Goal: Task Accomplishment & Management: Manage account settings

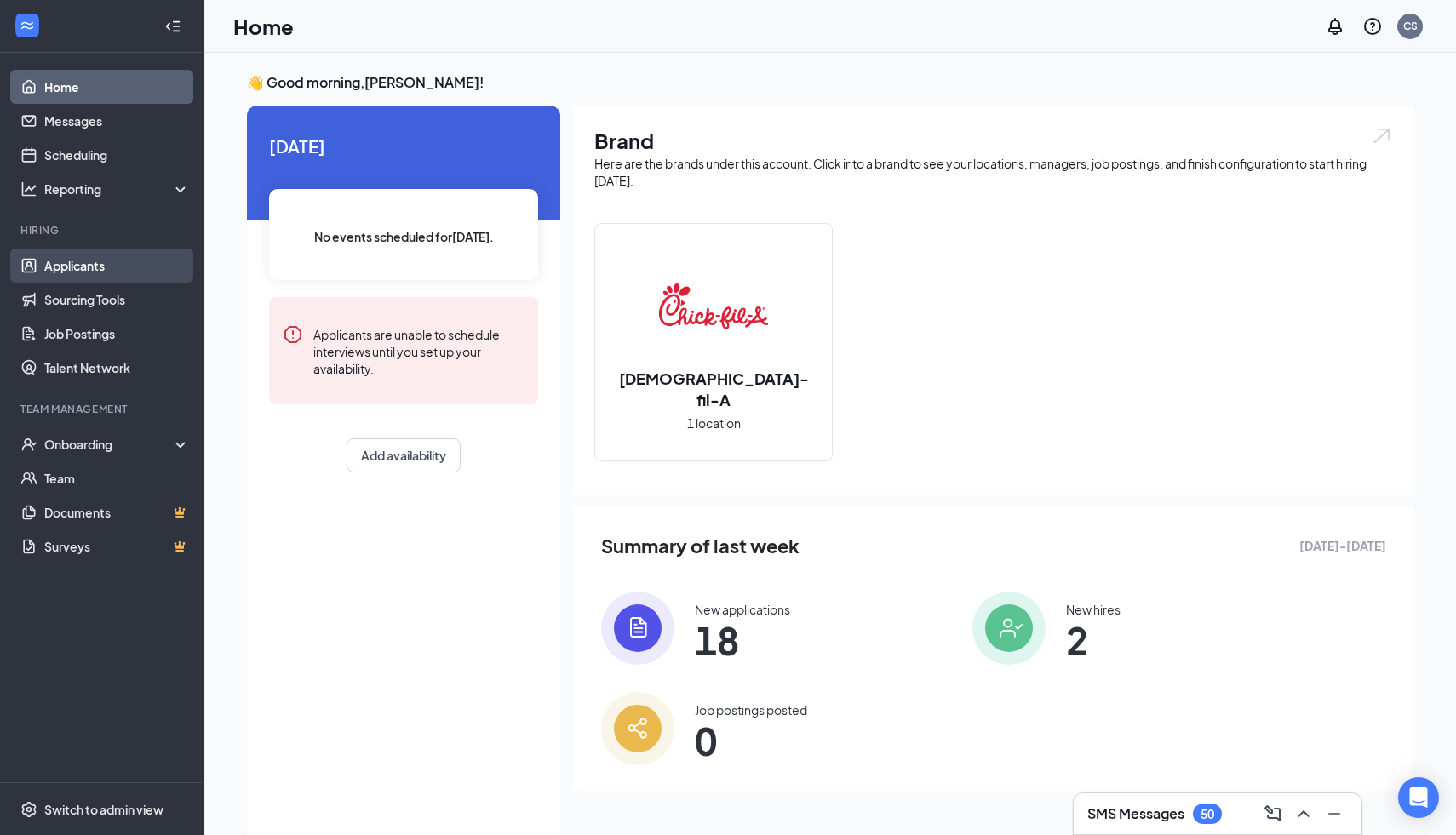
click at [63, 276] on link "Applicants" at bounding box center [117, 266] width 146 height 34
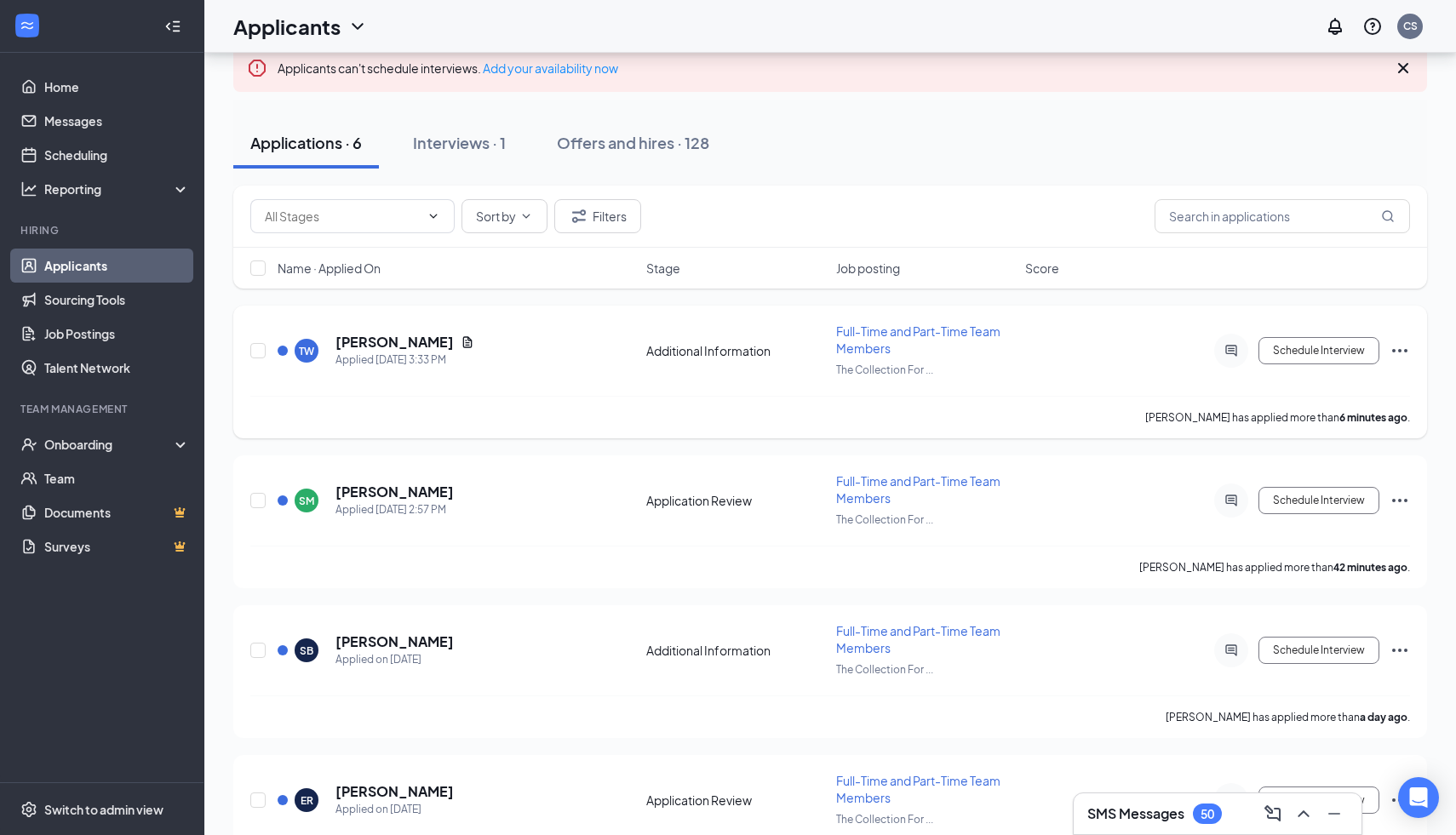
scroll to position [122, 0]
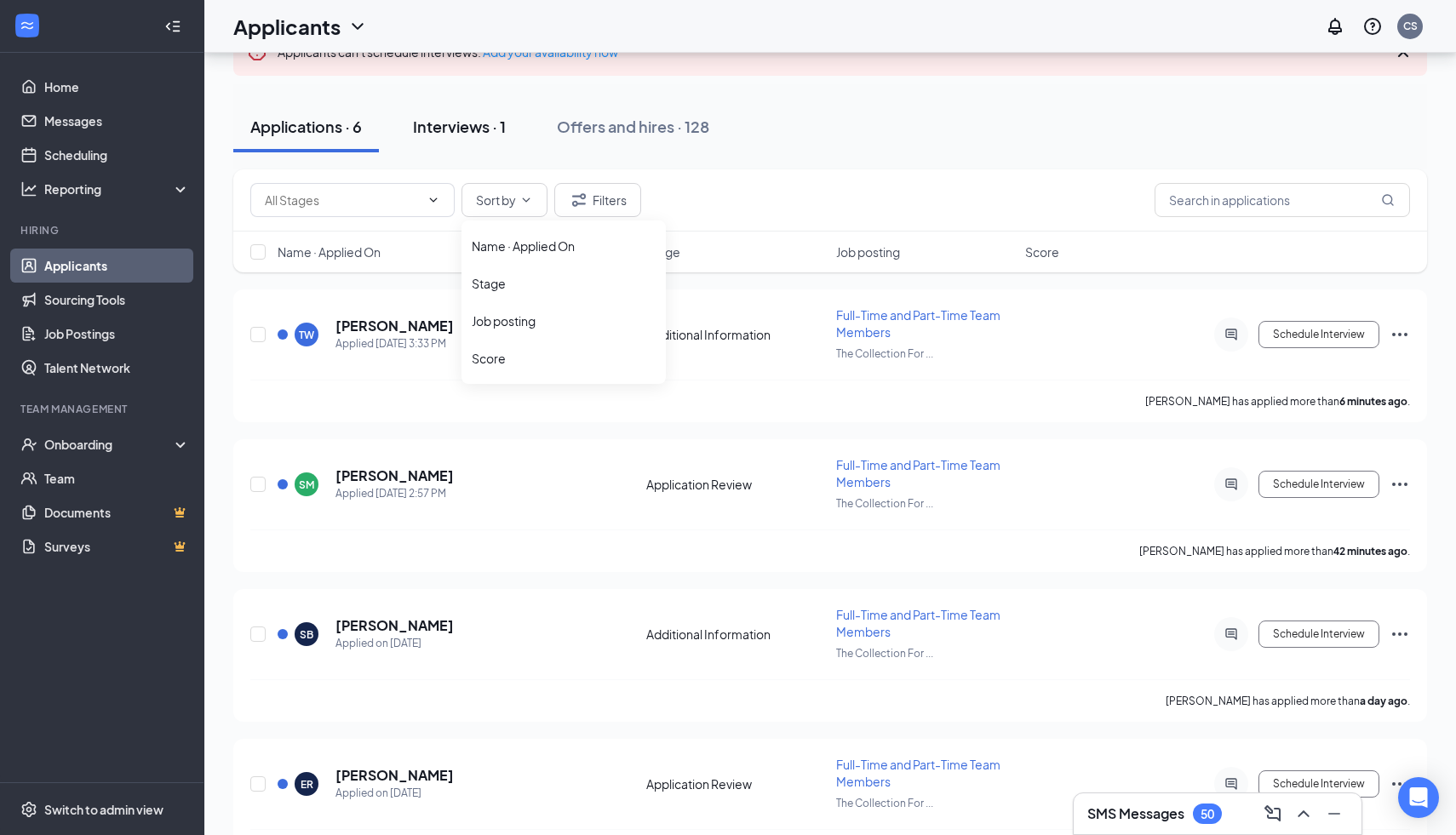
click at [459, 125] on div "Interviews · 1" at bounding box center [459, 126] width 93 height 22
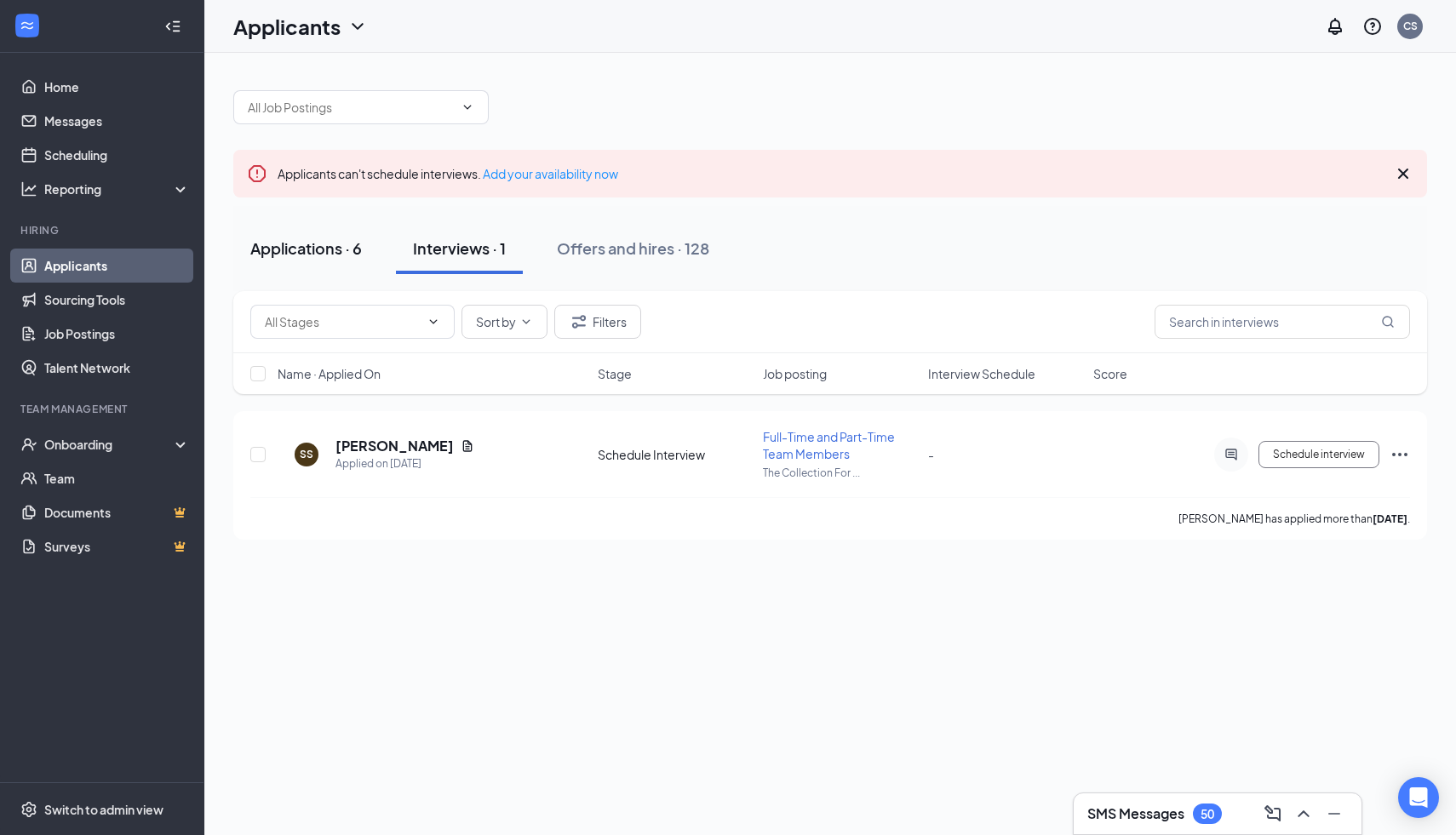
click at [310, 244] on div "Applications · 6" at bounding box center [306, 248] width 112 height 22
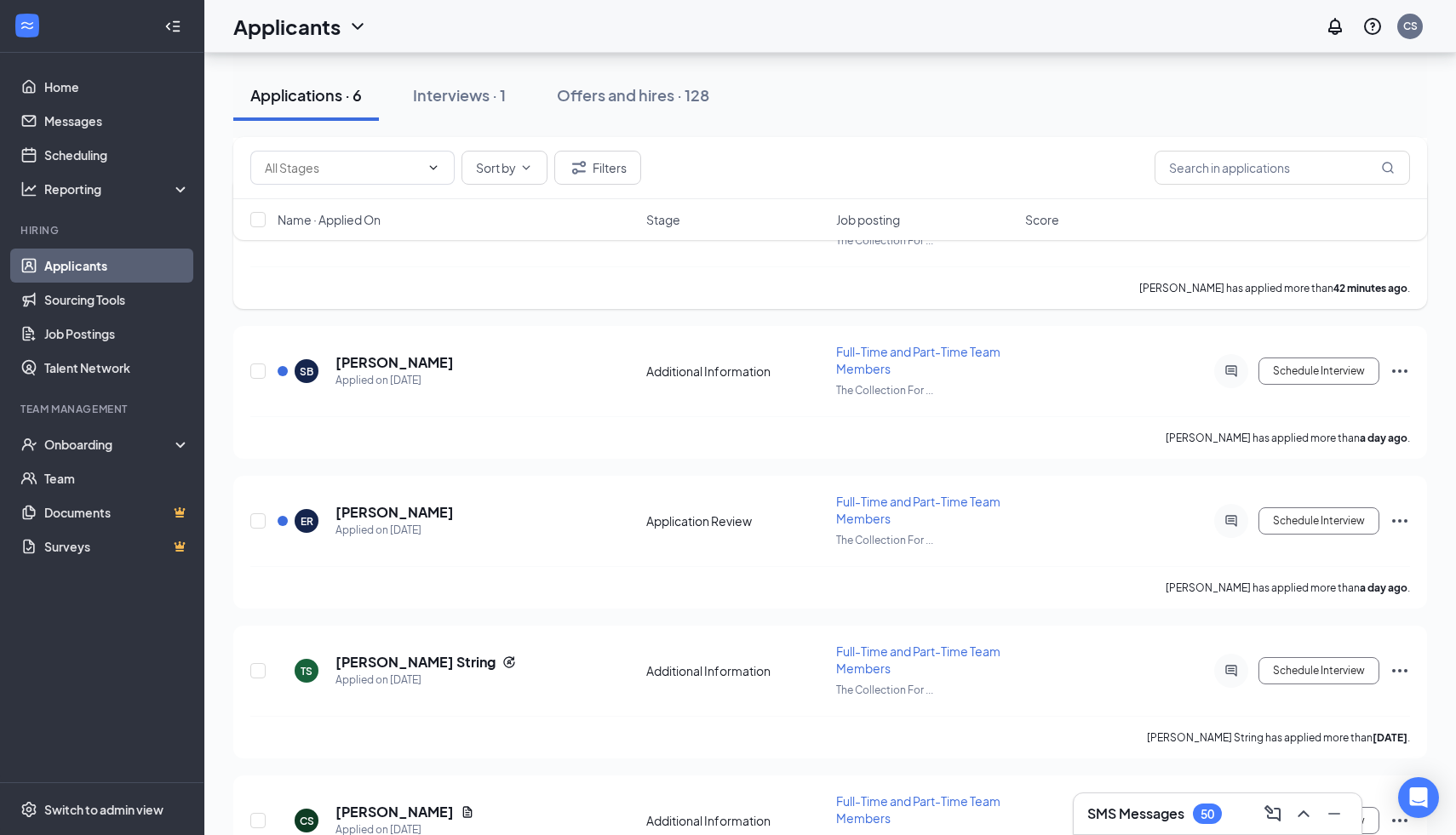
scroll to position [383, 0]
click at [359, 513] on h5 "[PERSON_NAME]" at bounding box center [394, 514] width 118 height 19
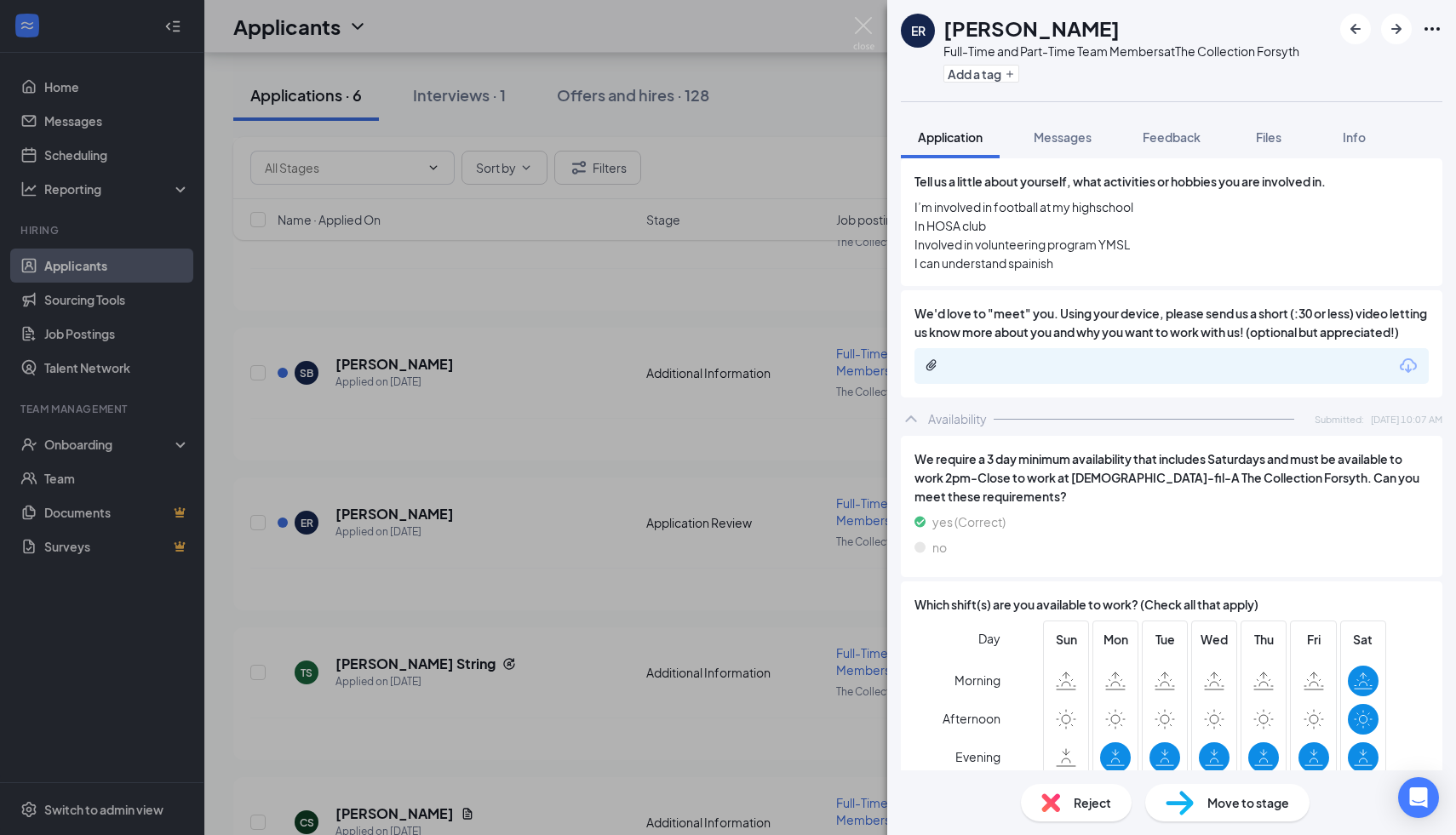
scroll to position [1148, 0]
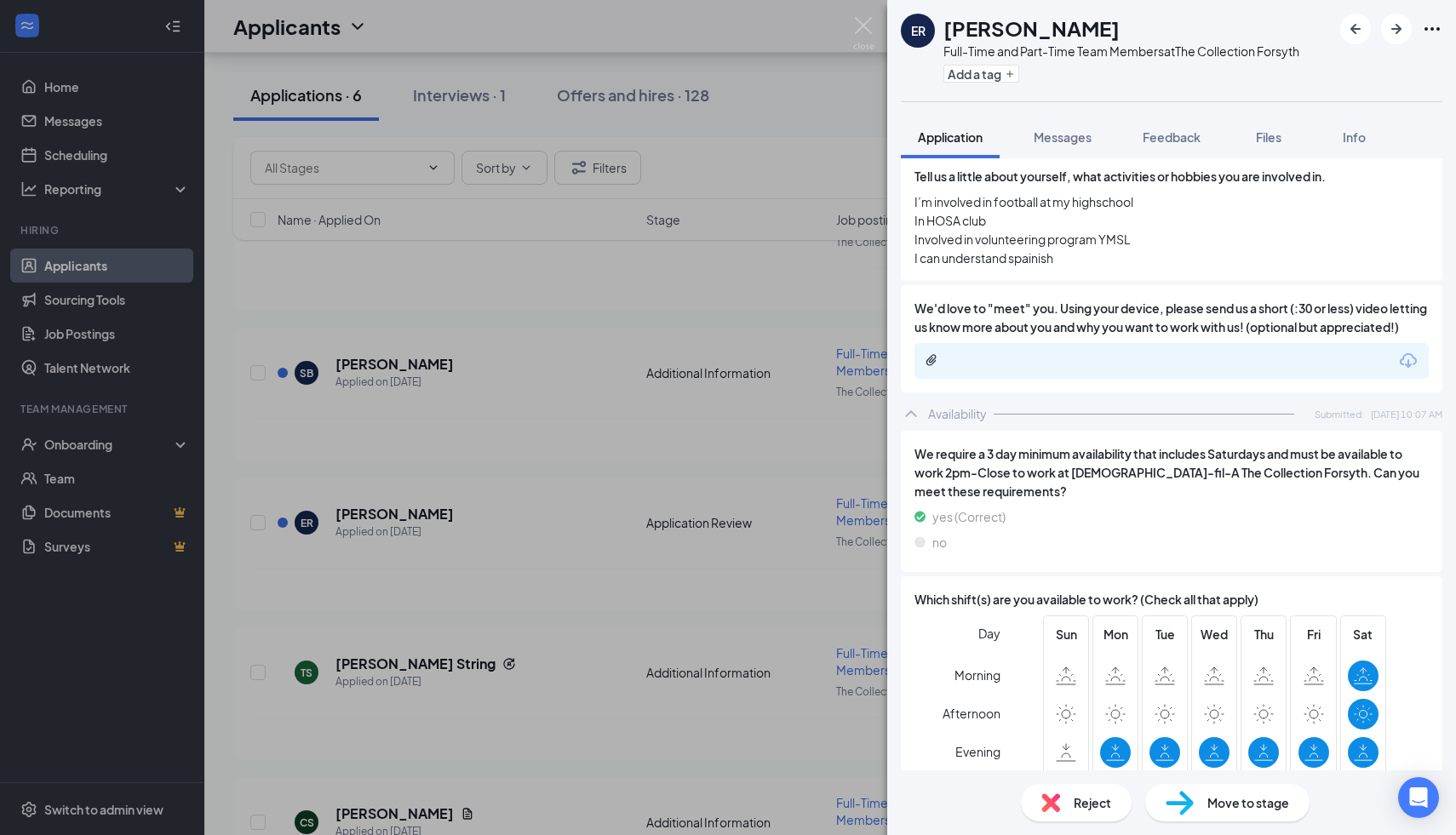
click at [1407, 372] on icon "Download" at bounding box center [1409, 361] width 21 height 21
click at [871, 28] on img at bounding box center [863, 33] width 22 height 33
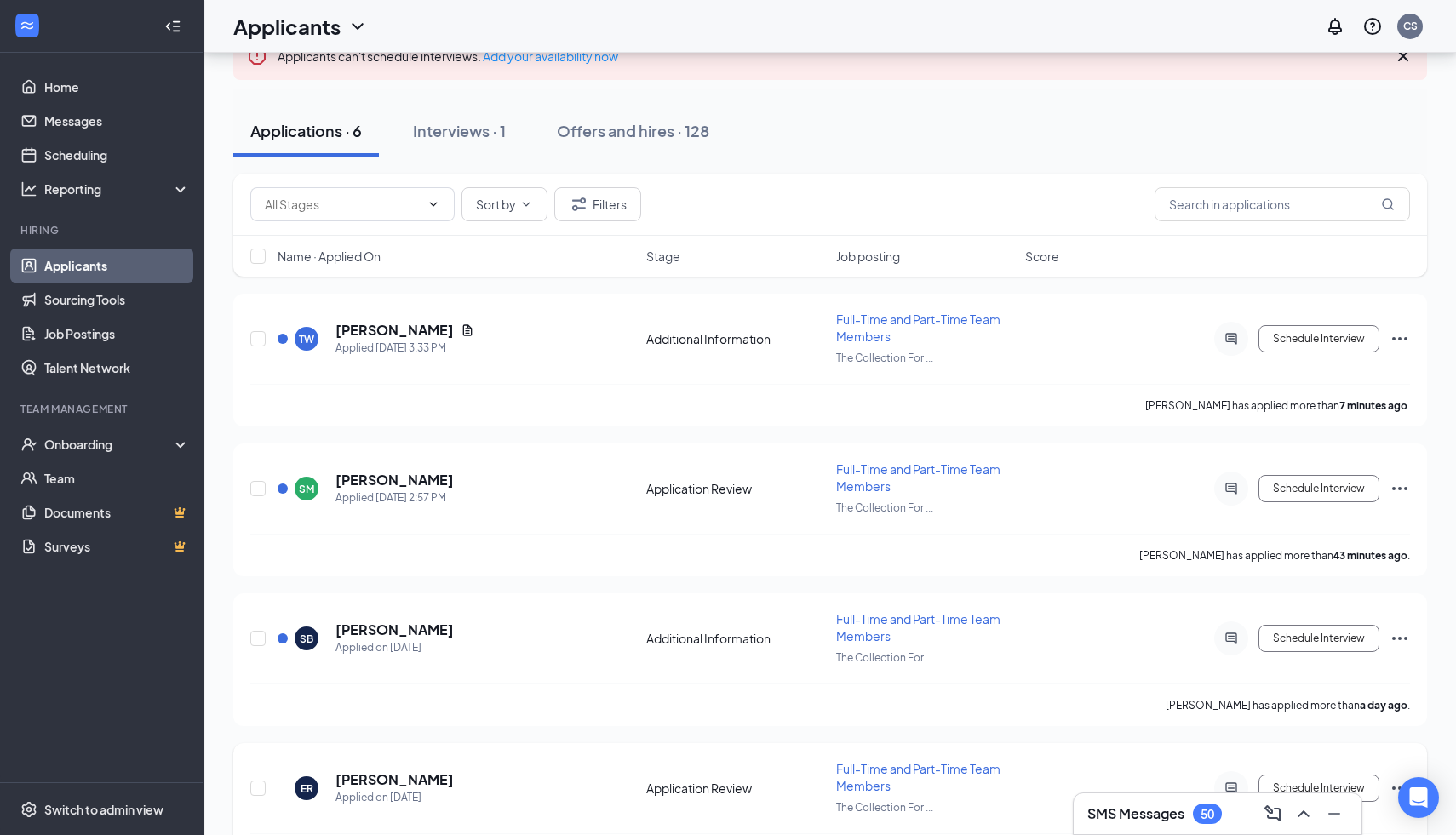
scroll to position [112, 0]
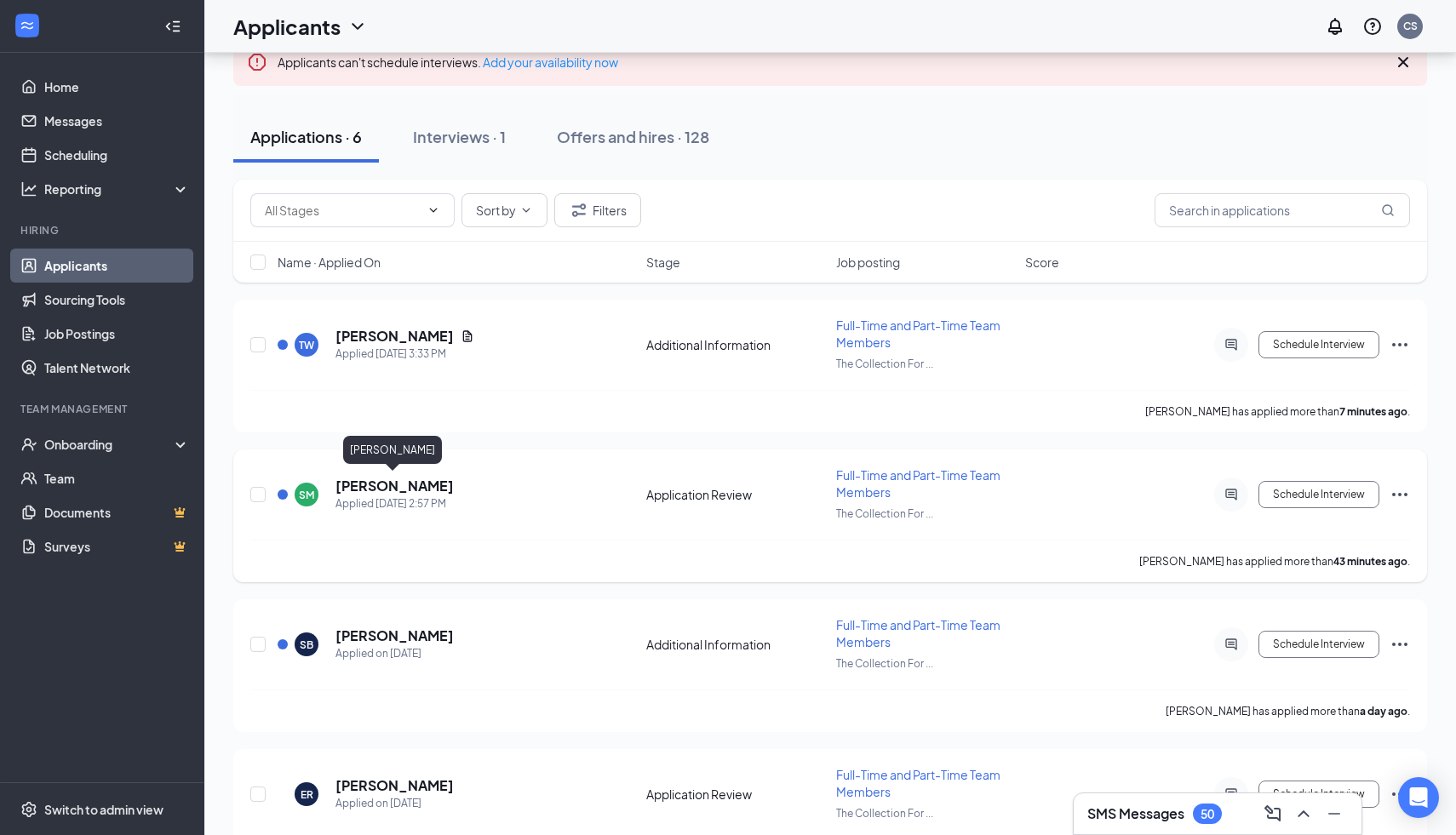
click at [366, 490] on h5 "[PERSON_NAME]" at bounding box center [394, 486] width 118 height 19
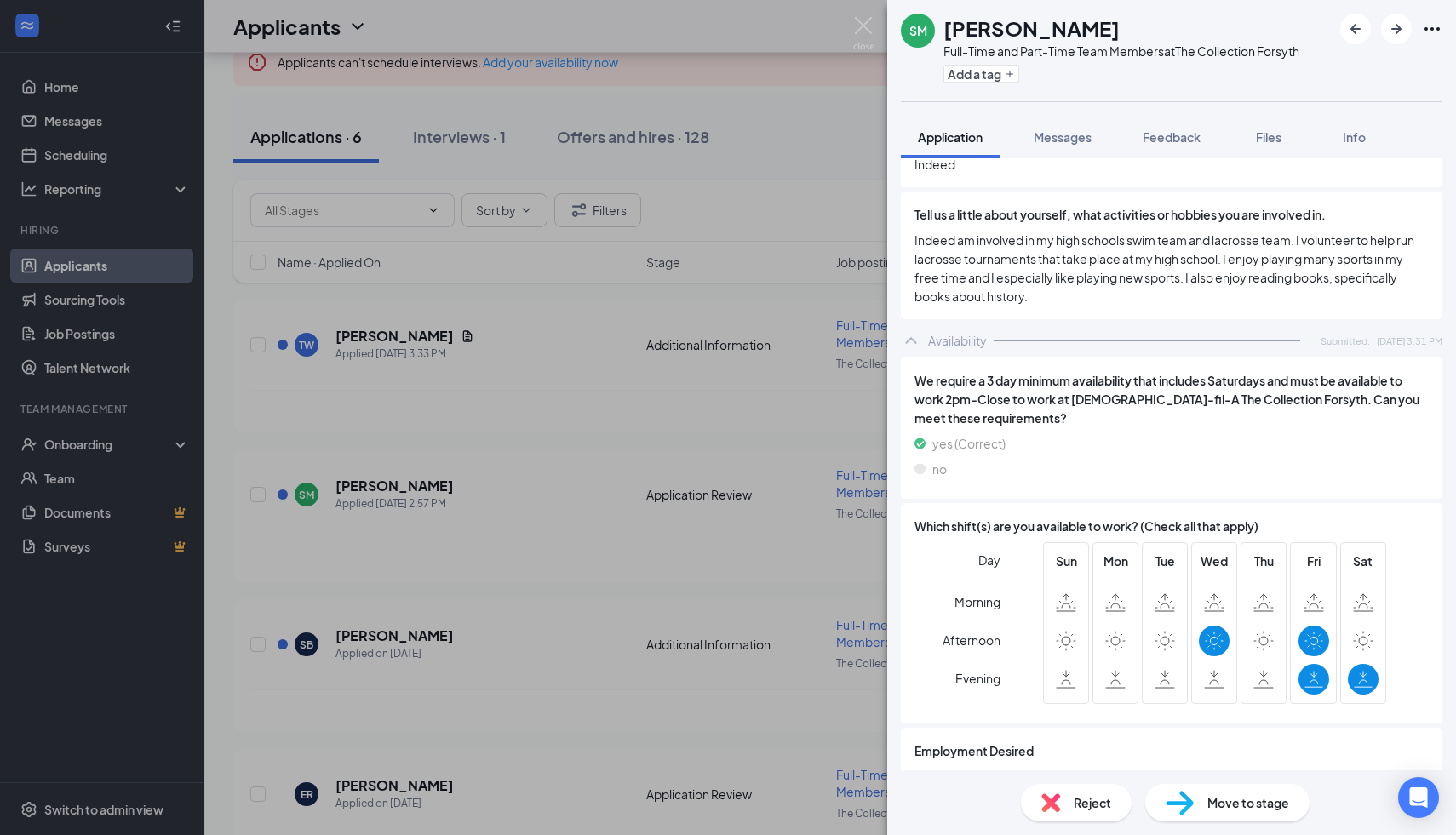
scroll to position [1204, 0]
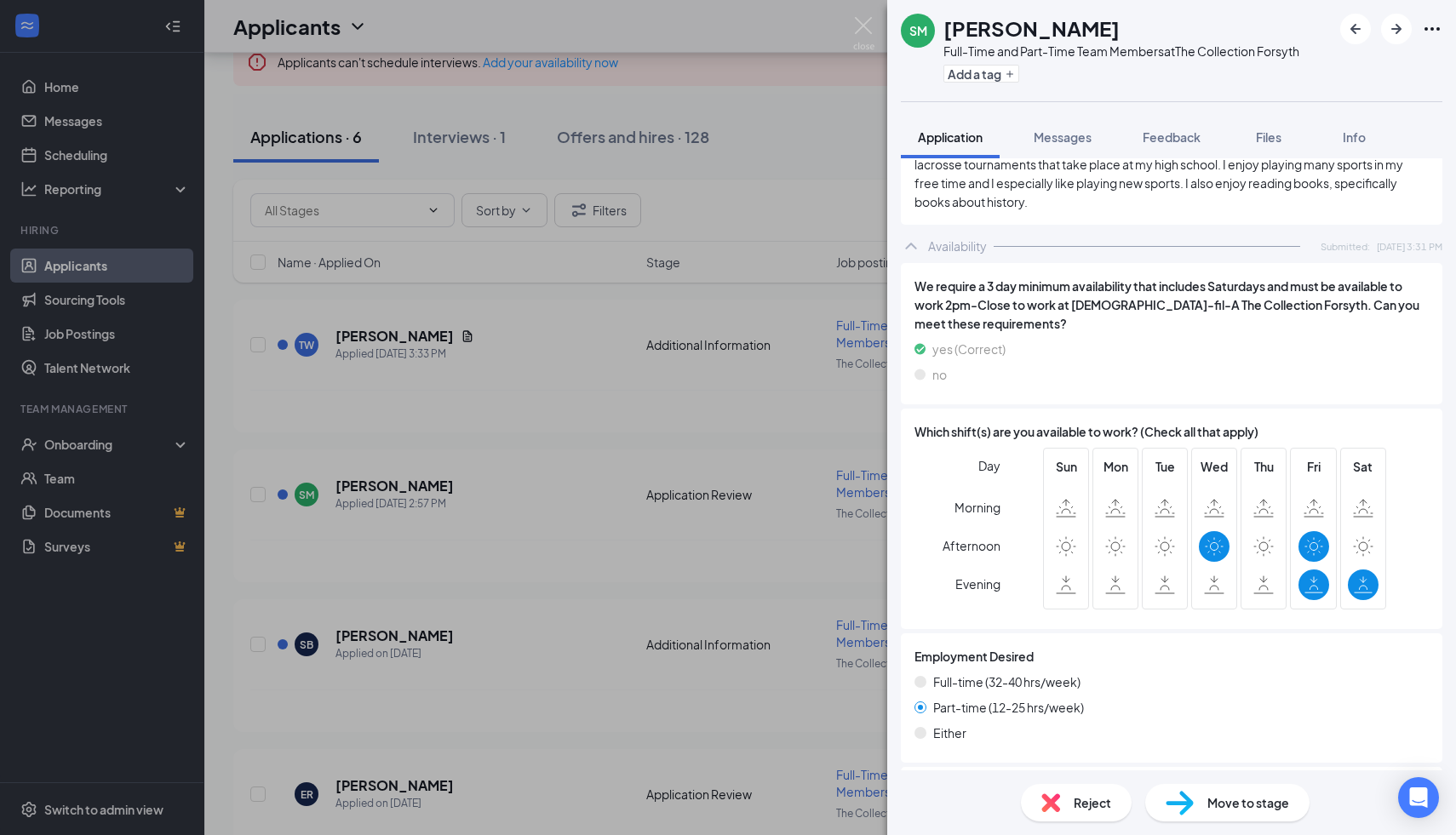
click at [1054, 805] on img at bounding box center [1050, 803] width 19 height 19
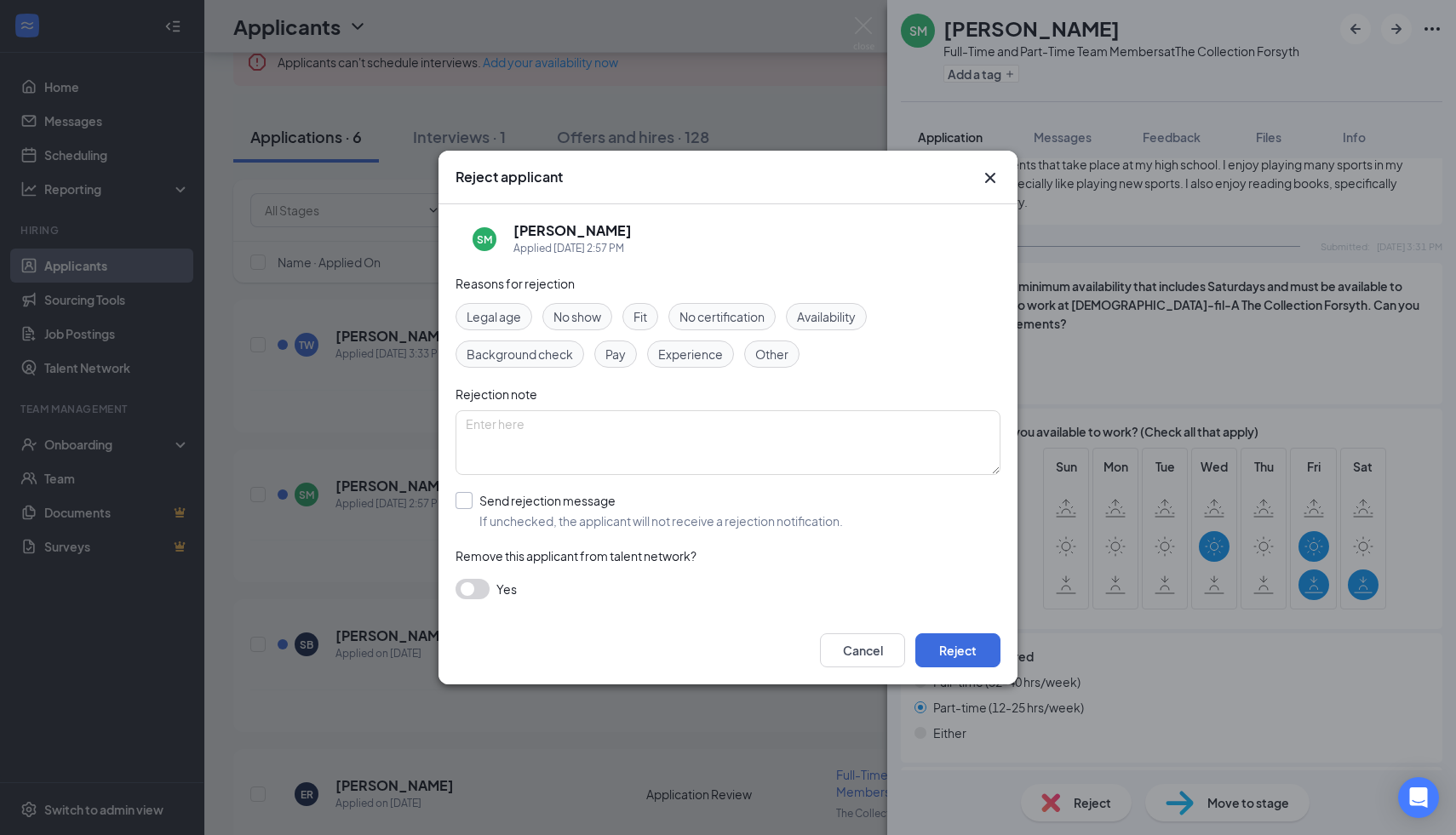
click at [466, 499] on input "Send rejection message If unchecked, the applicant will not receive a rejection…" at bounding box center [650, 512] width 388 height 38
checkbox input "true"
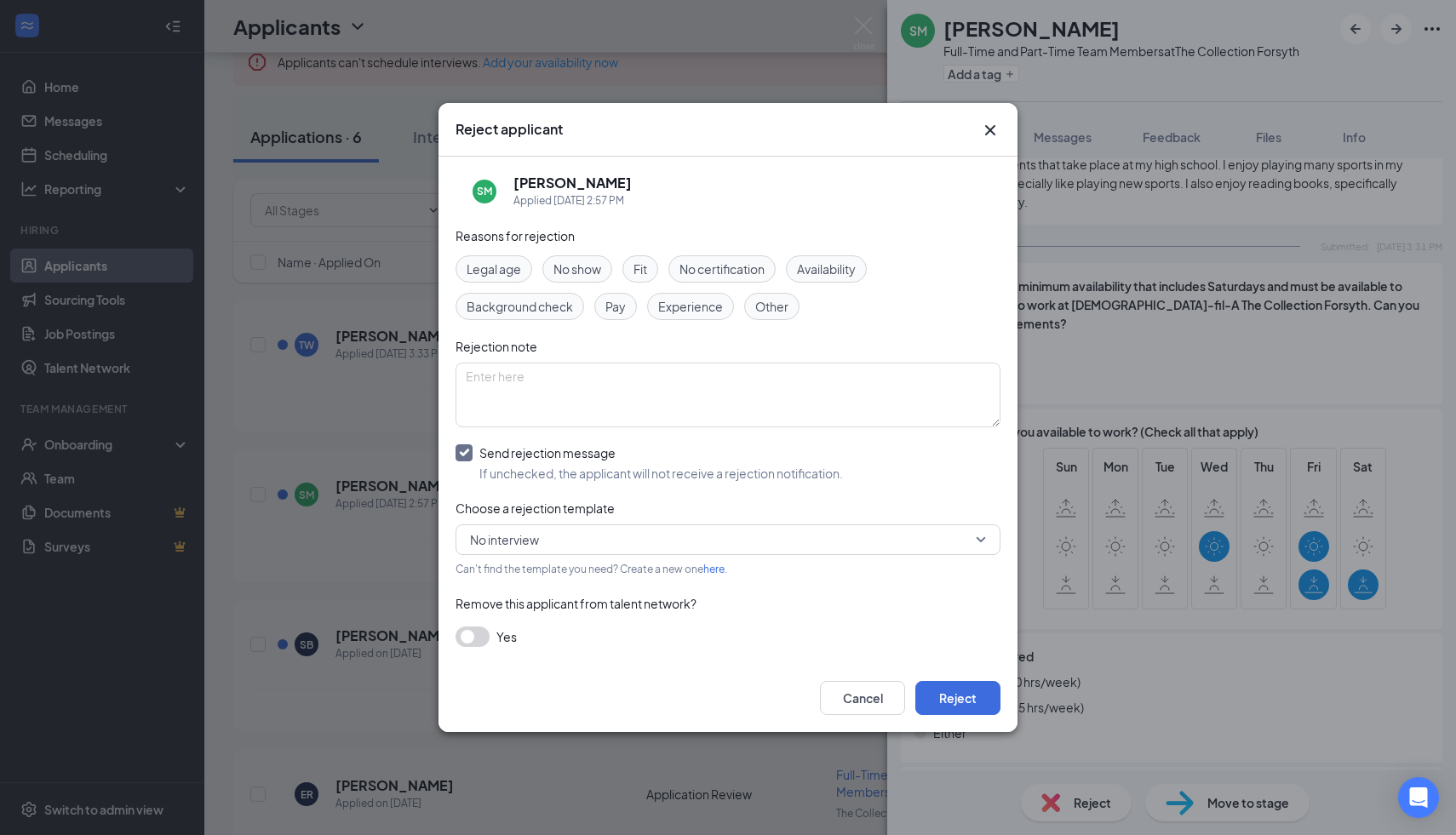
click at [524, 537] on span "No interview" at bounding box center [504, 539] width 69 height 26
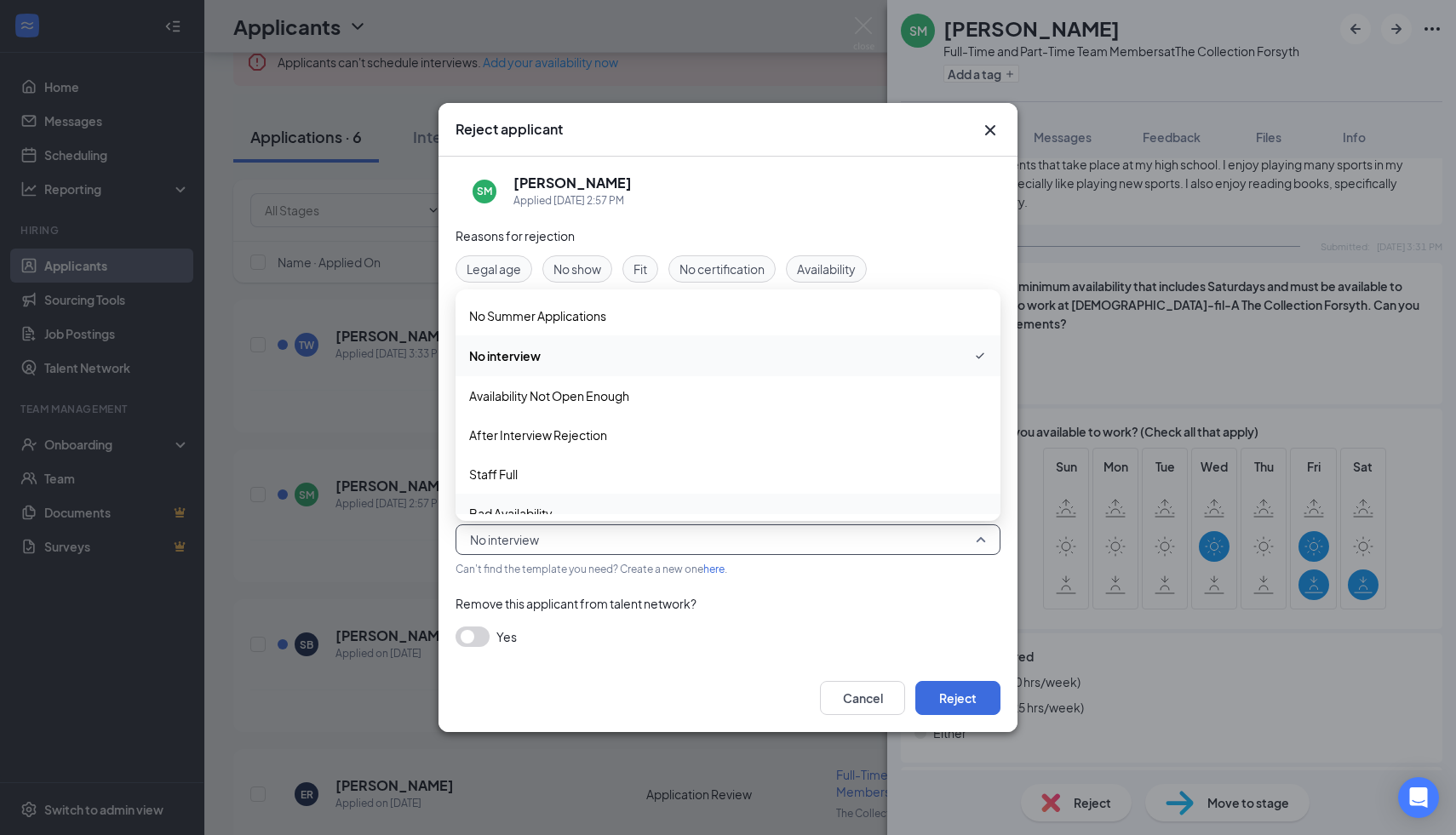
click at [525, 507] on span "Bad Availability" at bounding box center [511, 513] width 83 height 19
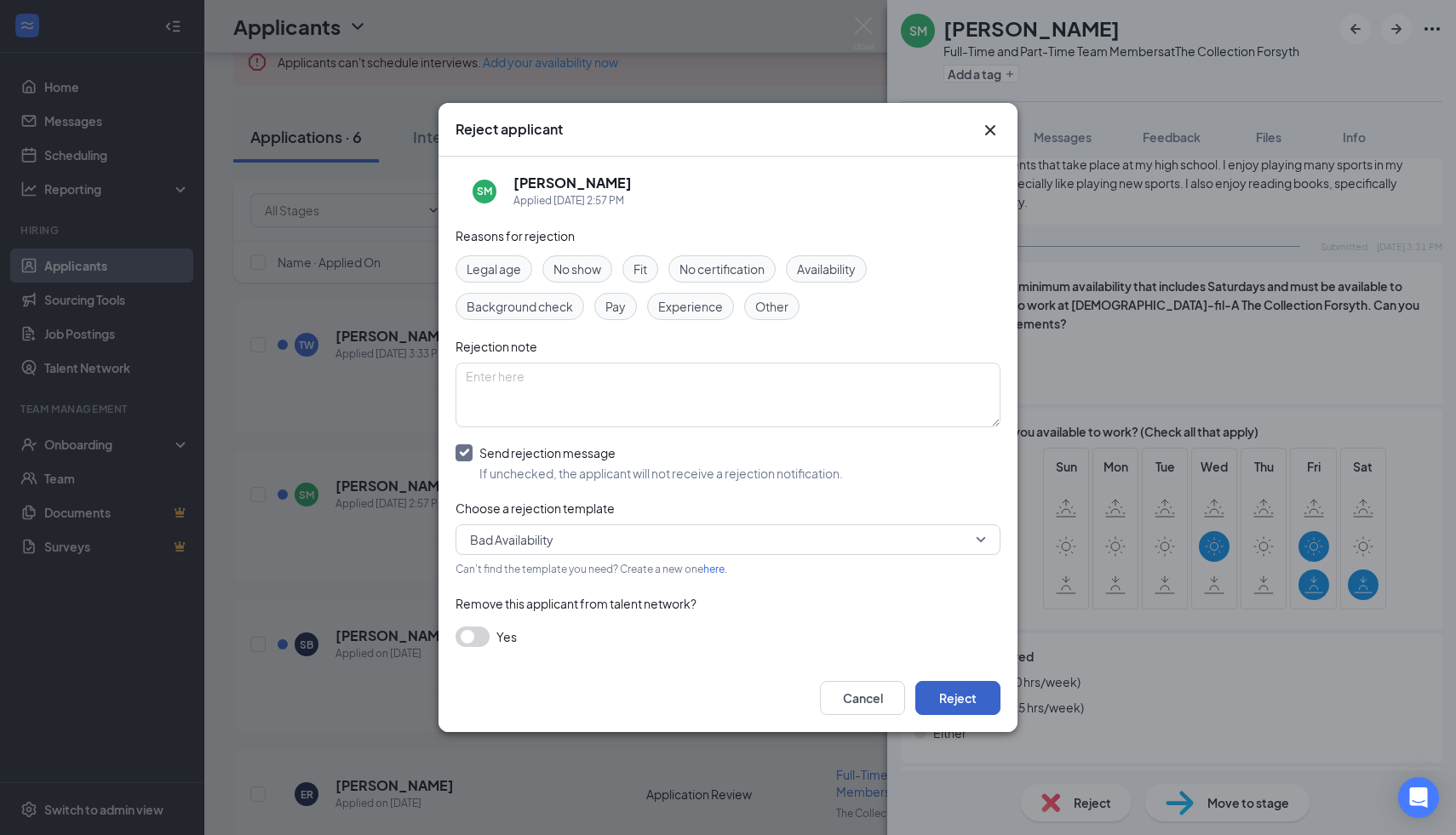
click at [962, 706] on button "Reject" at bounding box center [958, 698] width 85 height 34
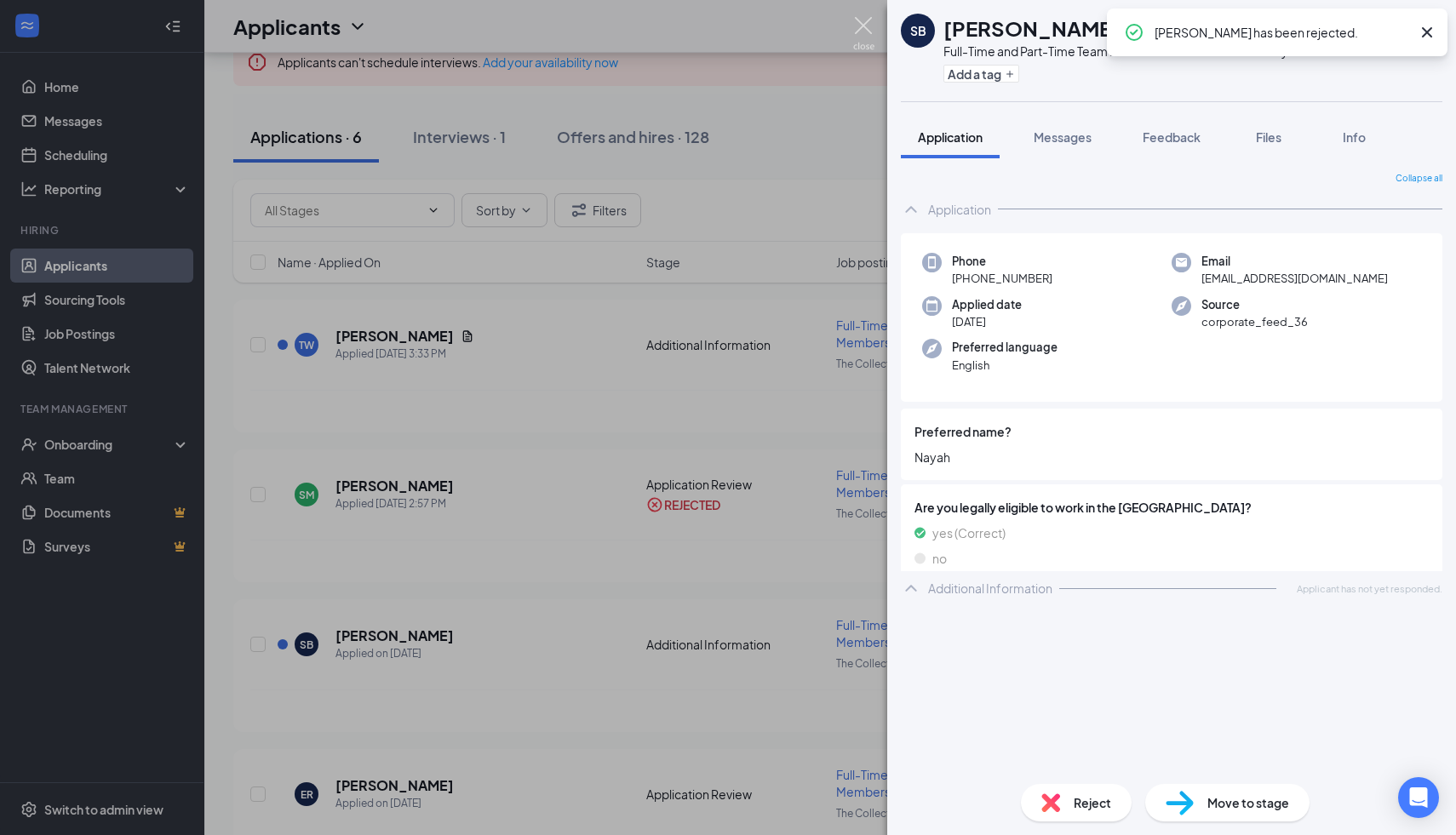
click at [860, 22] on img at bounding box center [863, 33] width 22 height 33
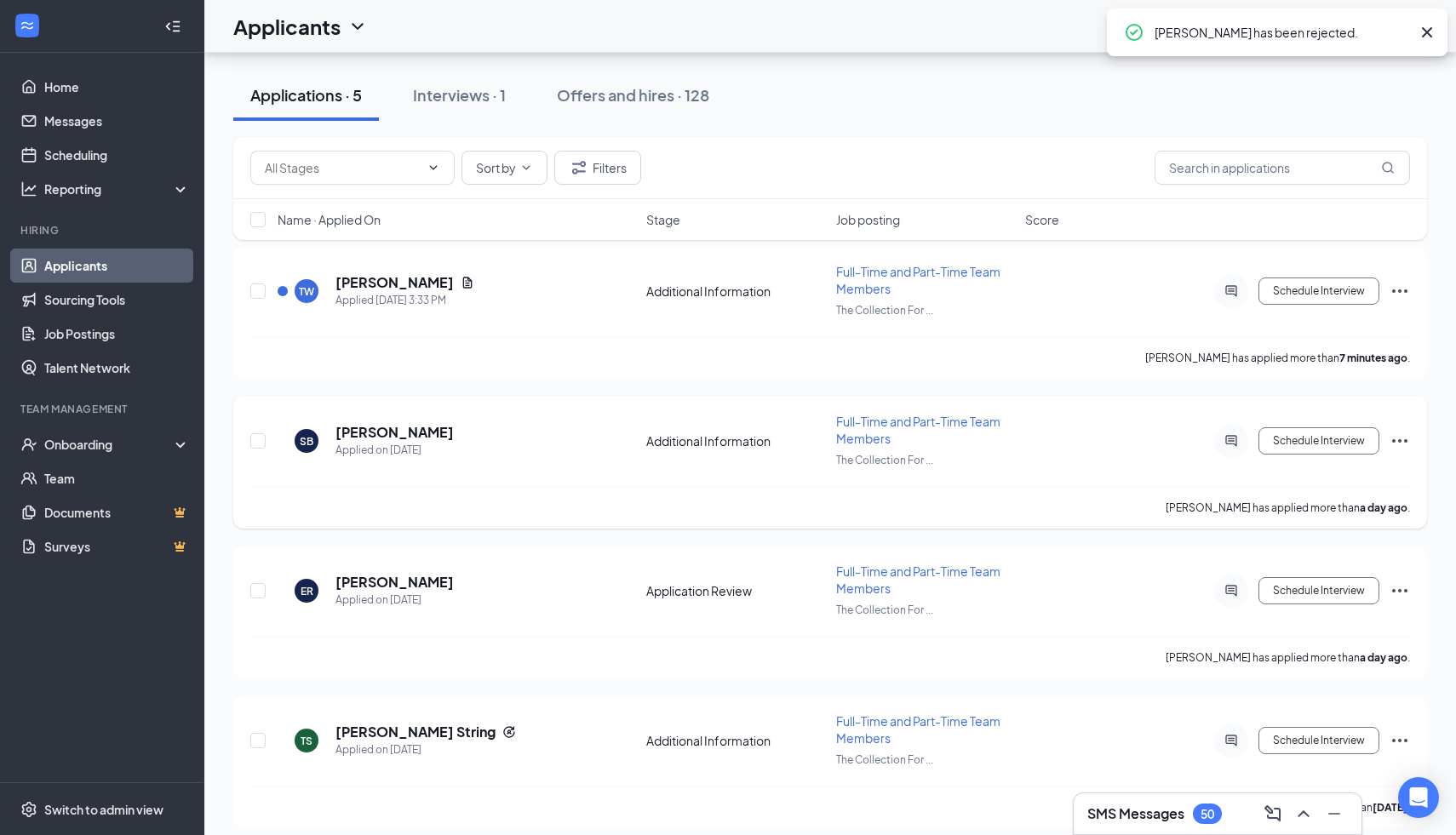
scroll to position [322, 0]
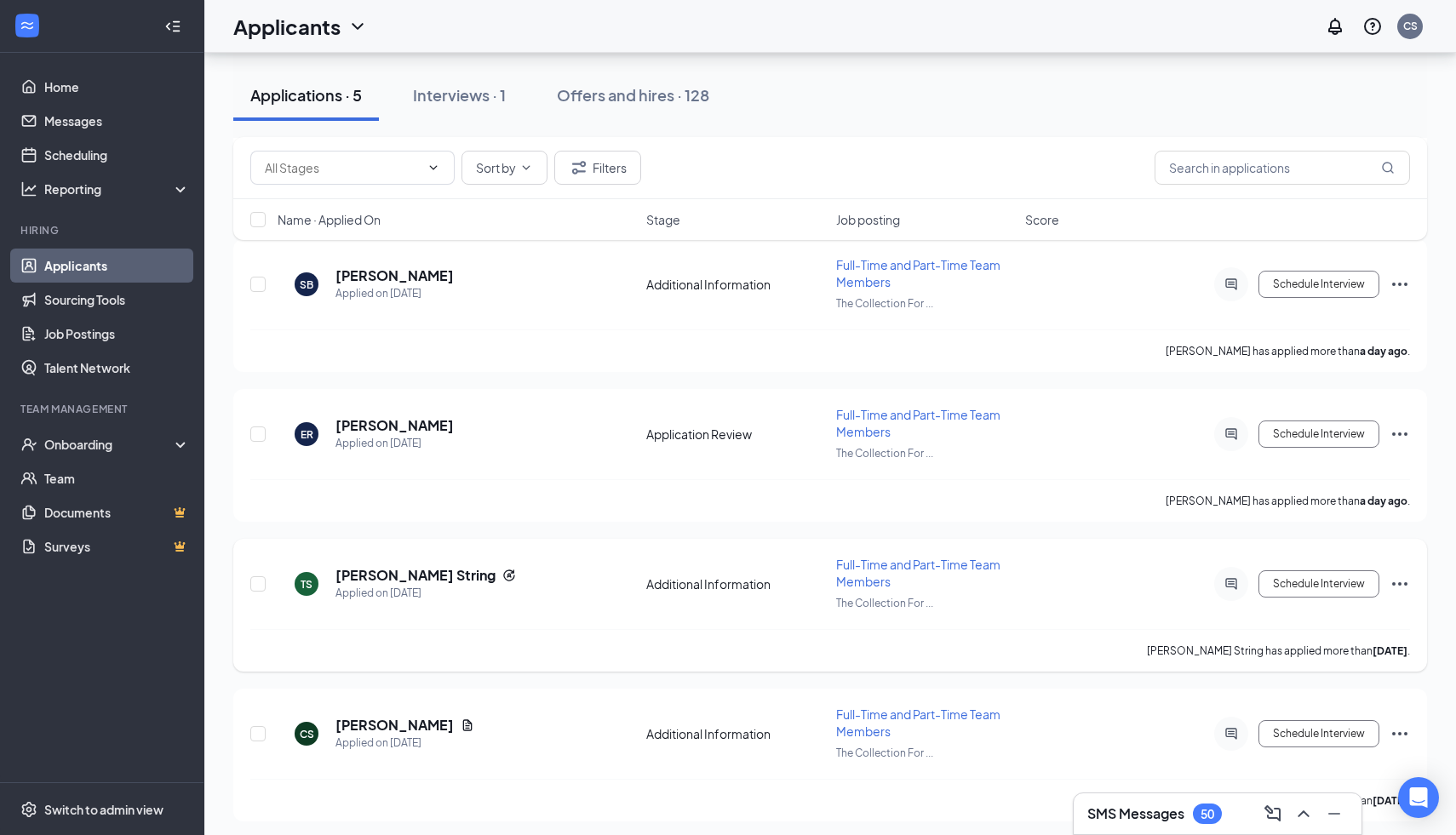
click at [1401, 578] on icon "Ellipses" at bounding box center [1400, 584] width 21 height 21
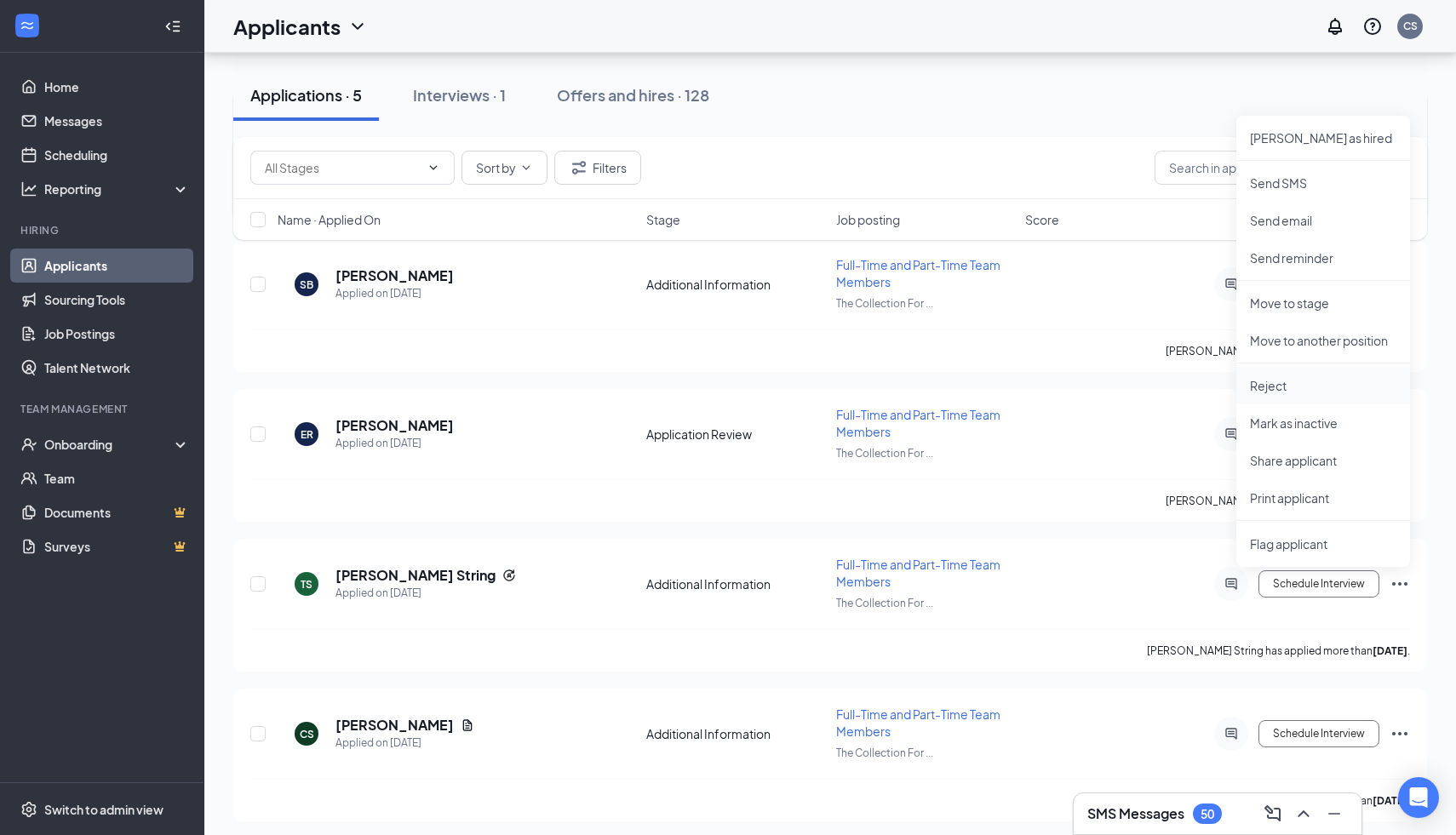
click at [1296, 382] on p "Reject" at bounding box center [1323, 386] width 147 height 17
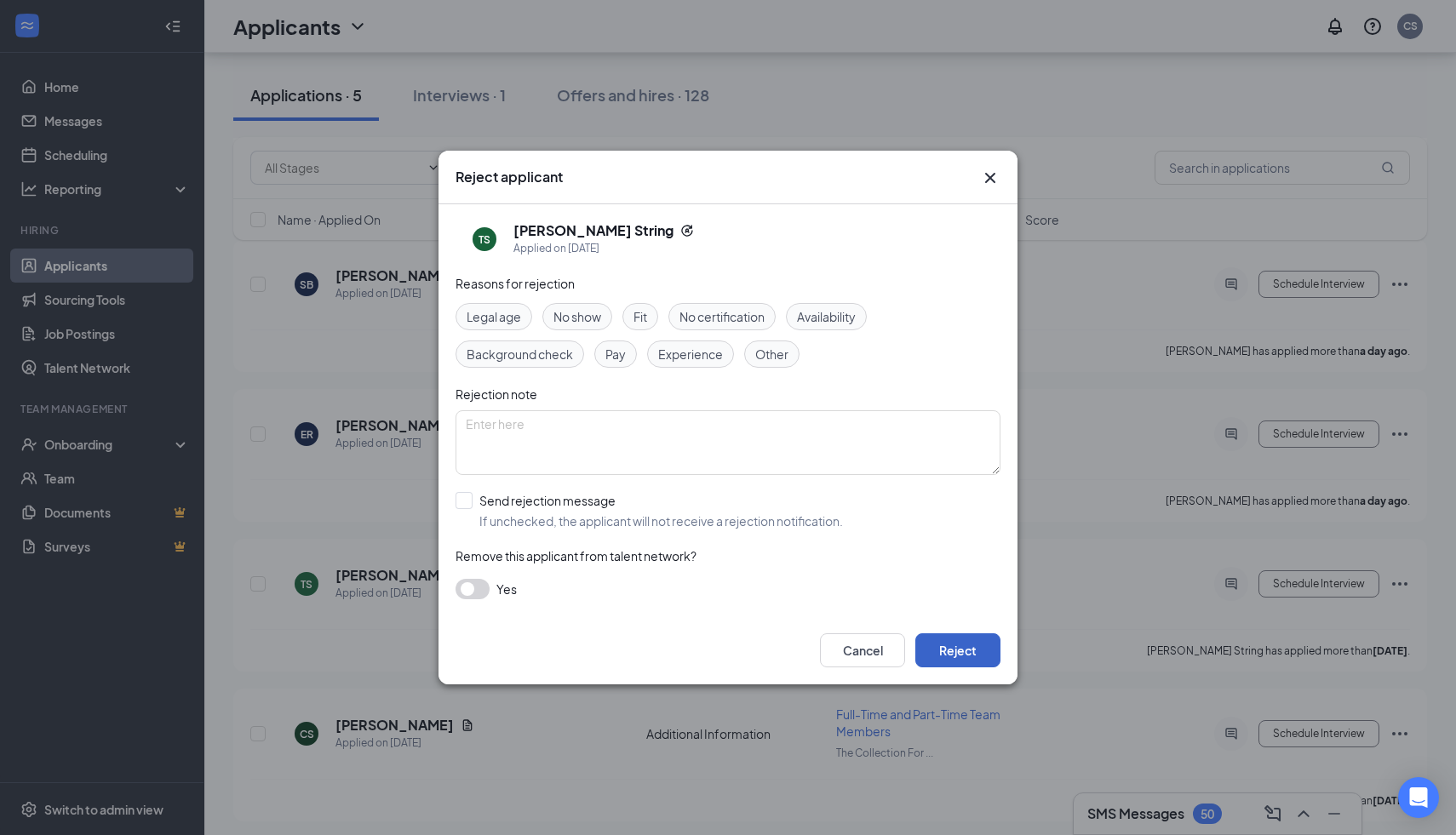
click at [967, 649] on button "Reject" at bounding box center [958, 651] width 85 height 34
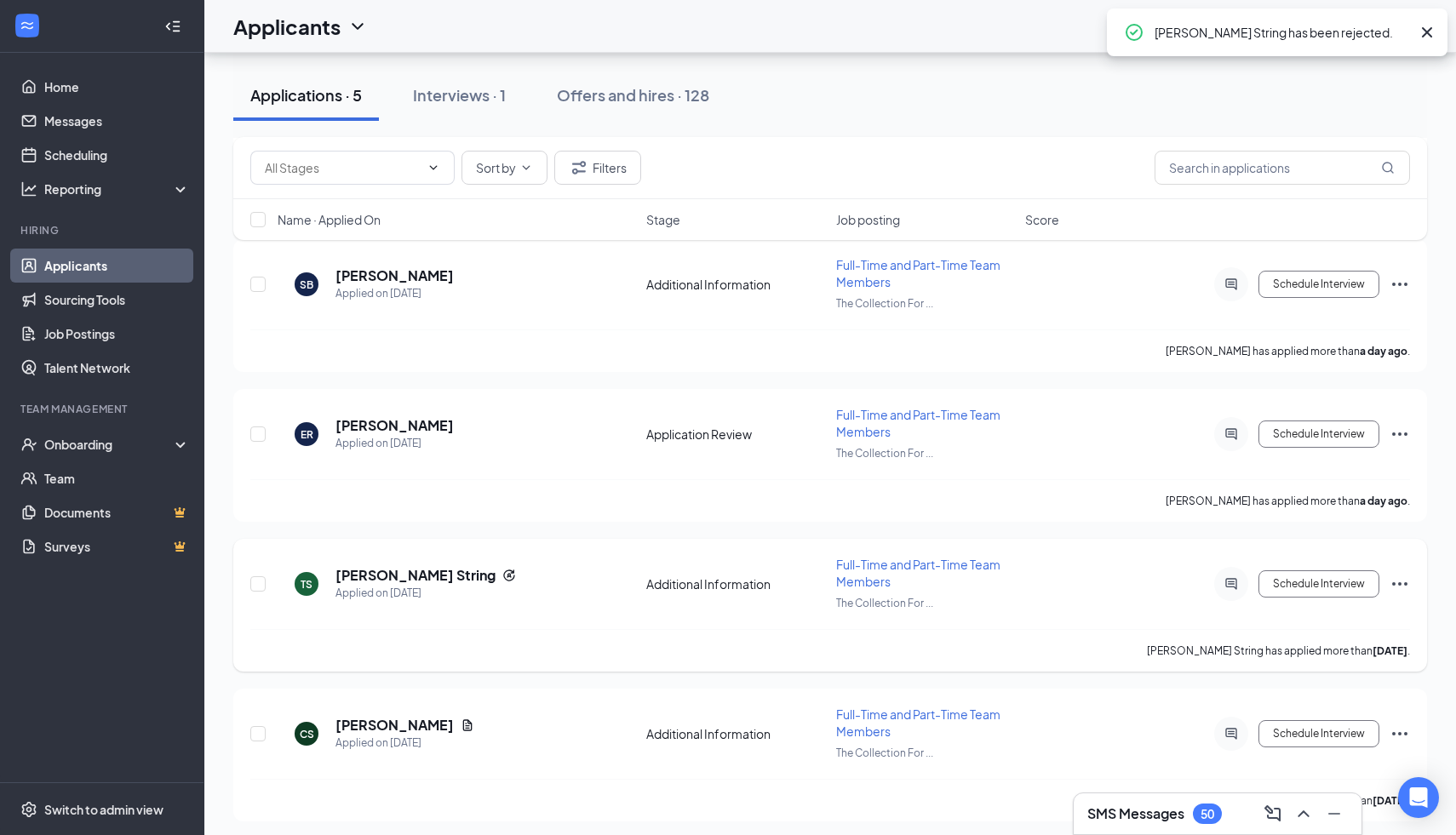
scroll to position [174, 0]
click at [1396, 731] on icon "Ellipses" at bounding box center [1400, 733] width 21 height 21
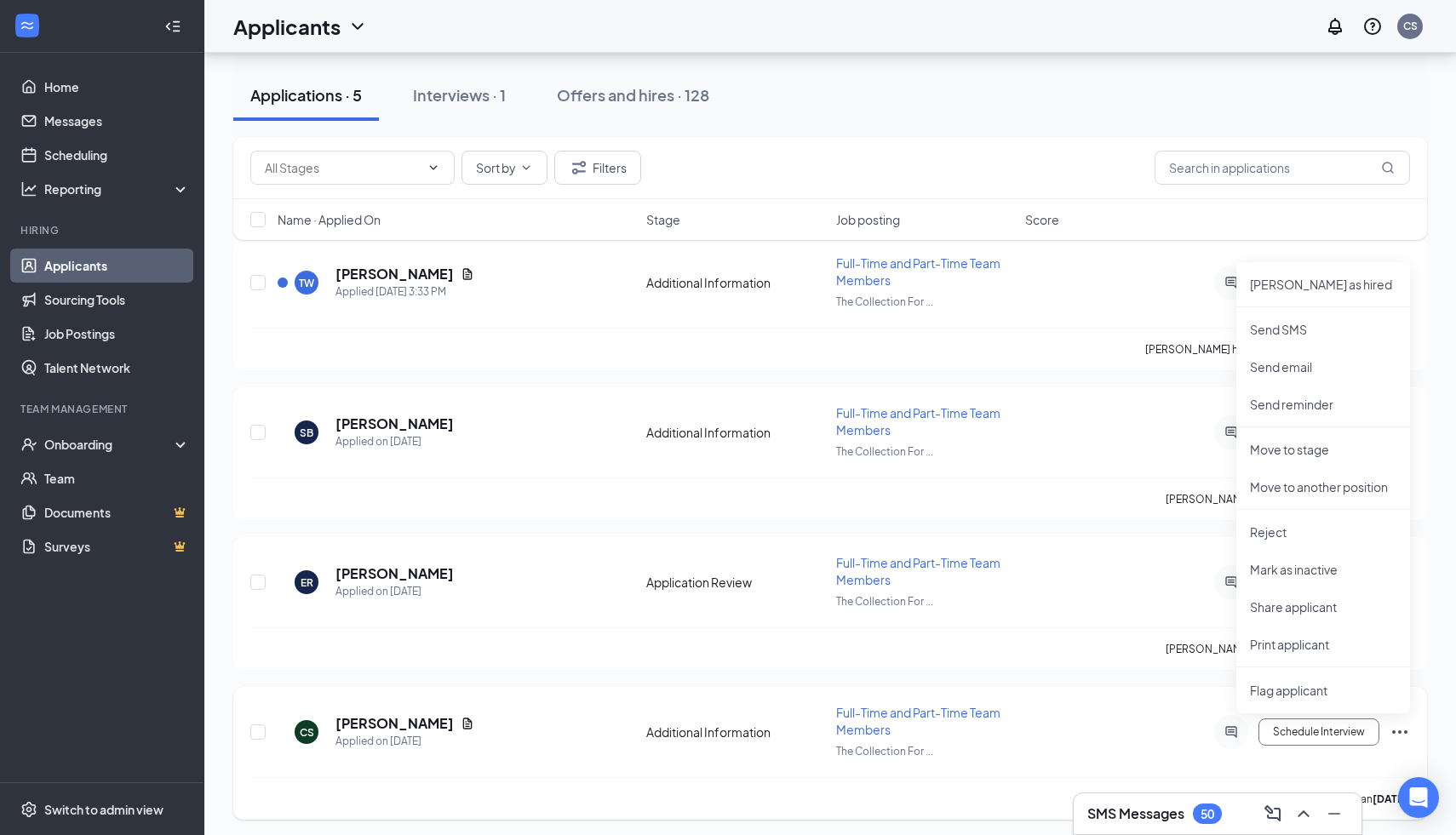
click at [1103, 695] on div "CS [PERSON_NAME] Applied on [DATE] Additional Information Full-Time and Part-Ti…" at bounding box center [830, 754] width 1194 height 132
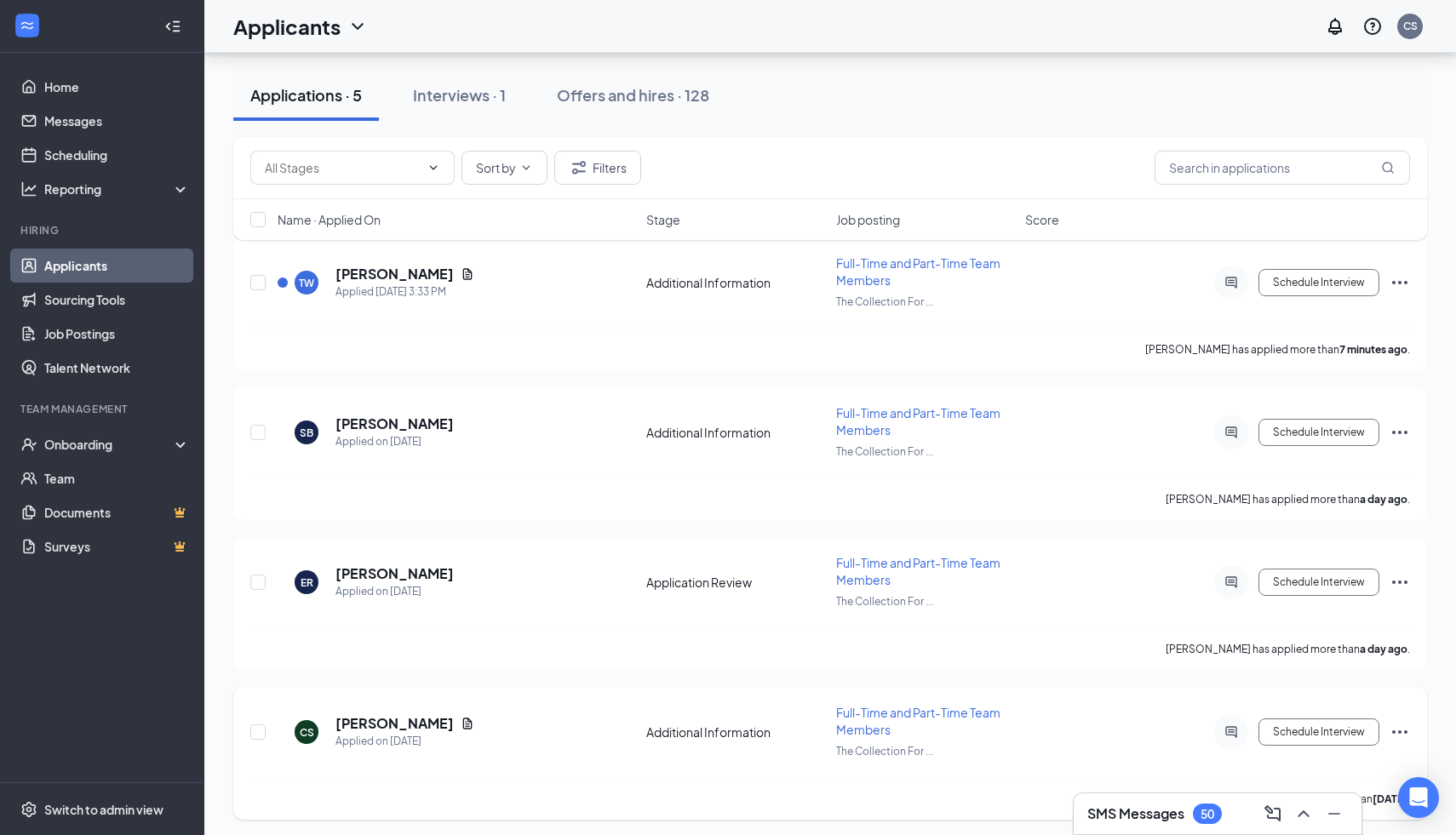
click at [1403, 729] on icon "Ellipses" at bounding box center [1400, 733] width 21 height 21
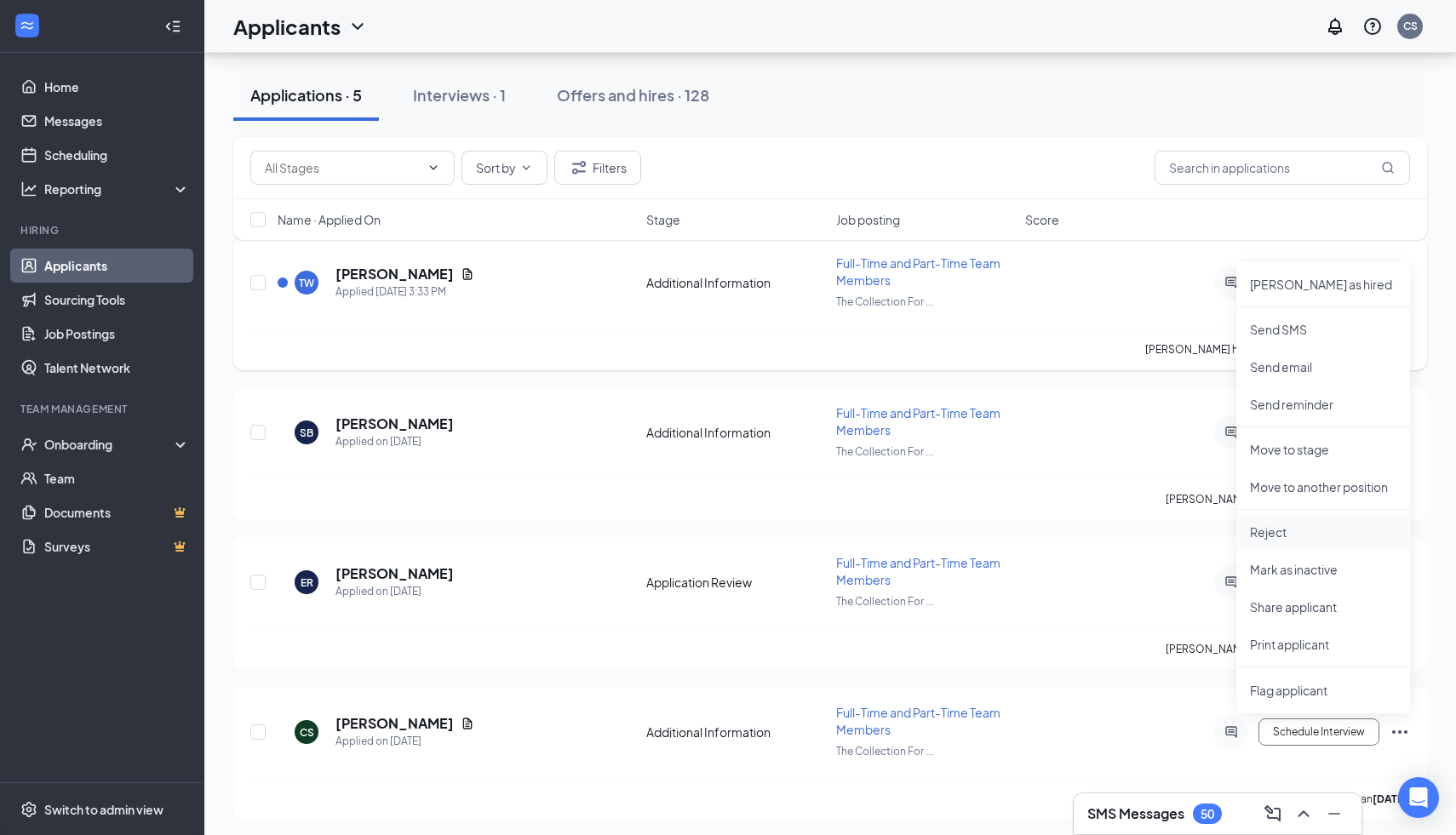
click at [1288, 535] on p "Reject" at bounding box center [1323, 532] width 147 height 17
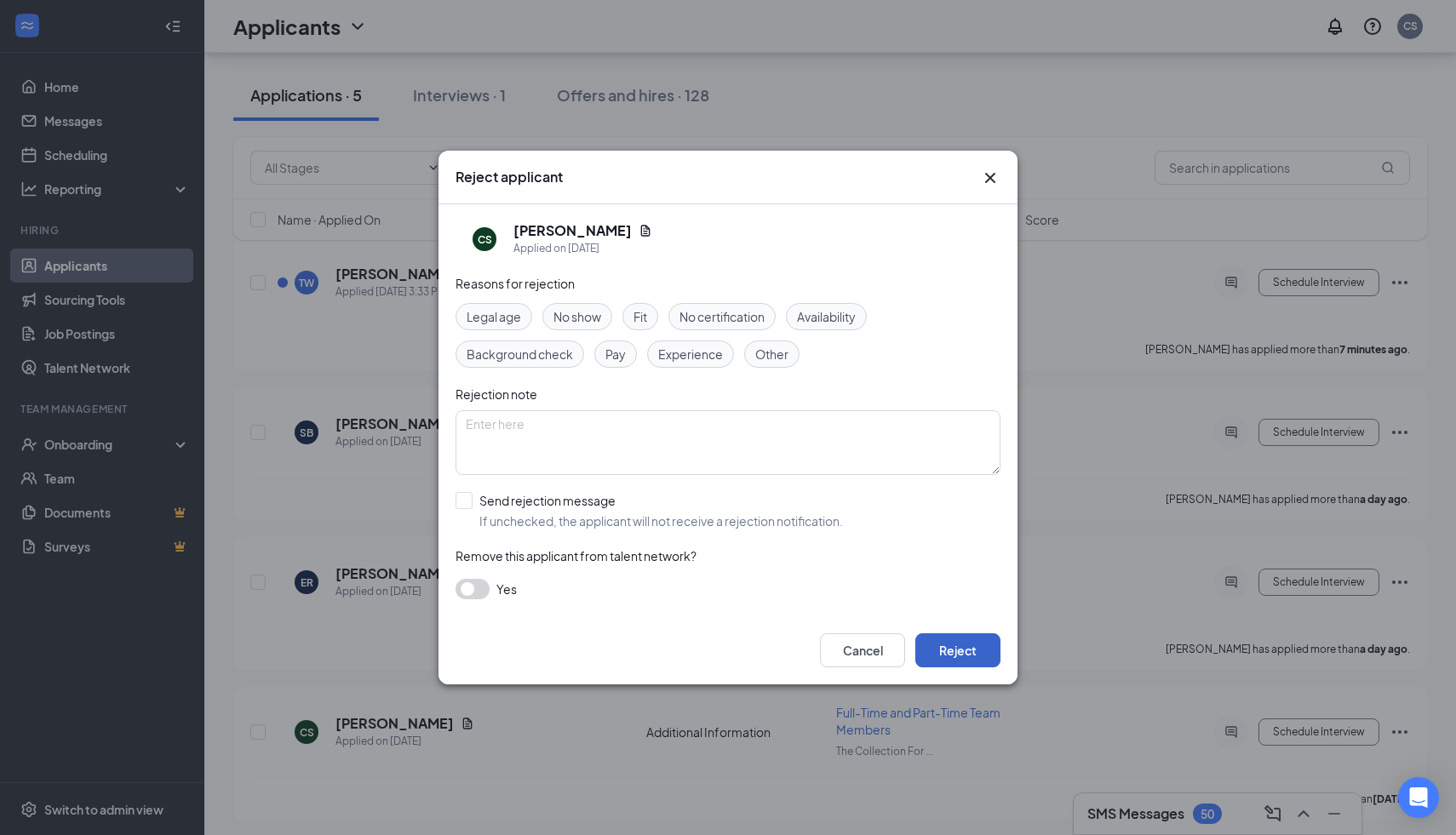
click at [970, 642] on button "Reject" at bounding box center [958, 651] width 85 height 34
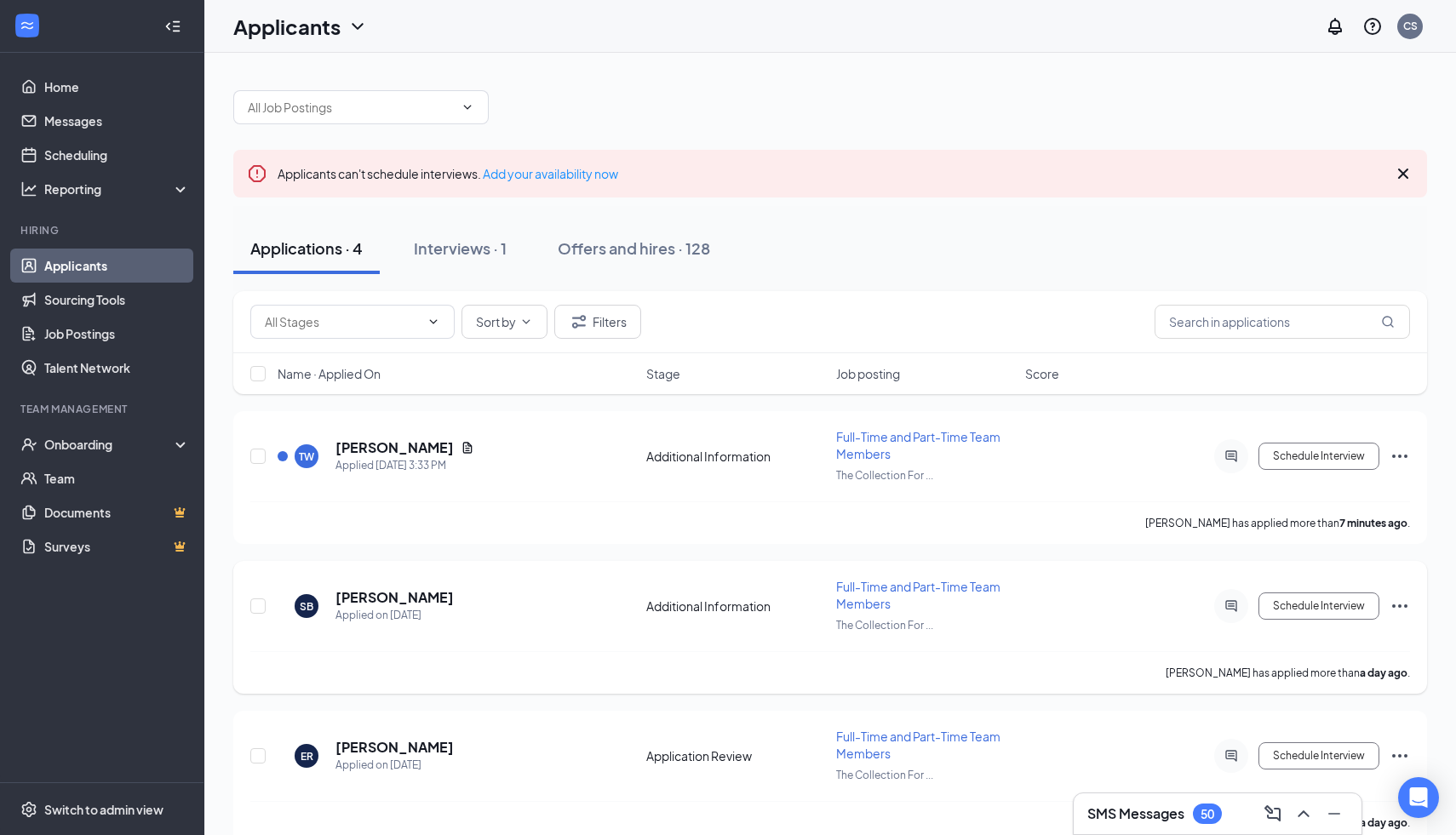
scroll to position [25, 0]
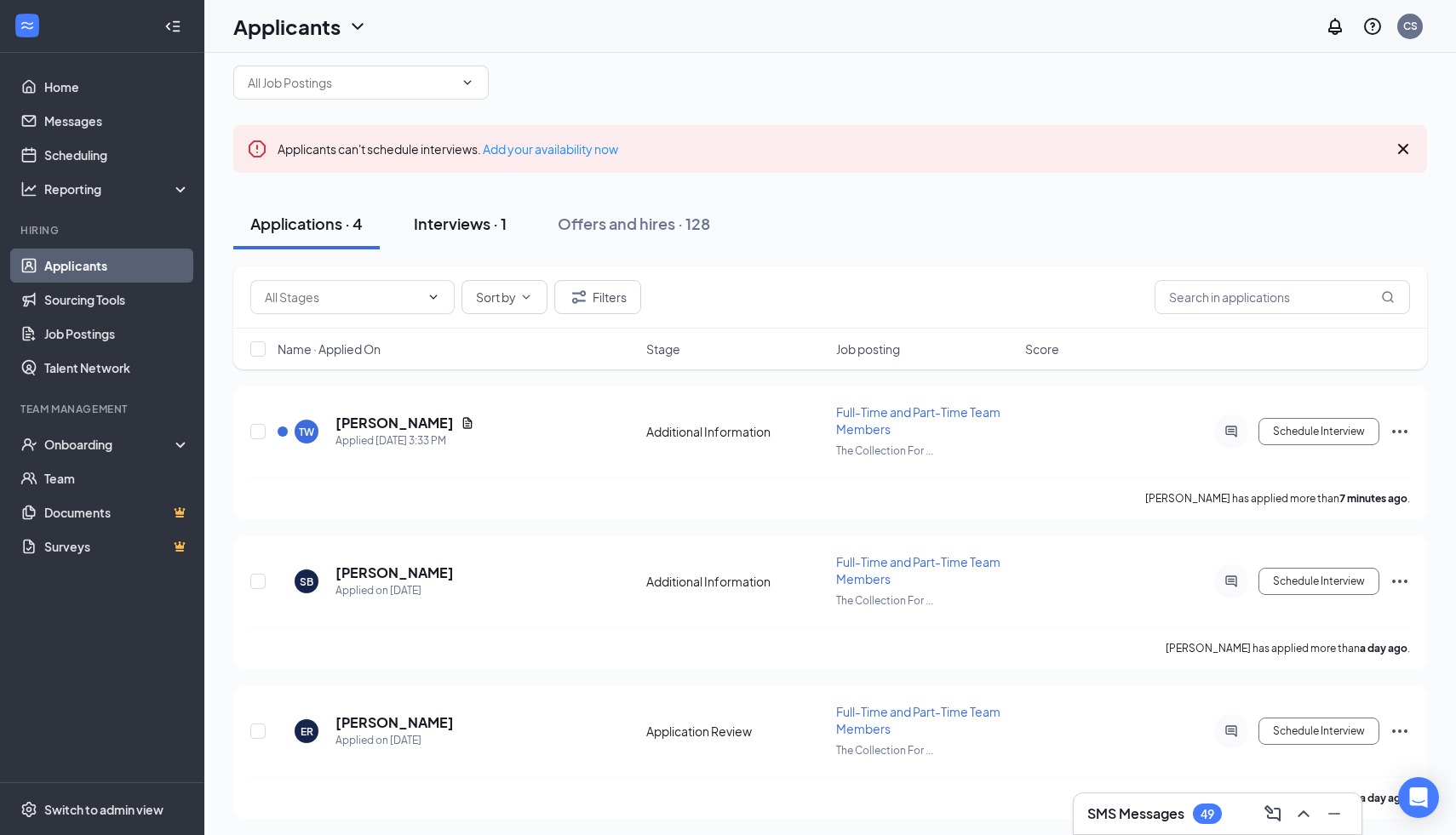
click at [460, 225] on div "Interviews · 1" at bounding box center [460, 223] width 93 height 22
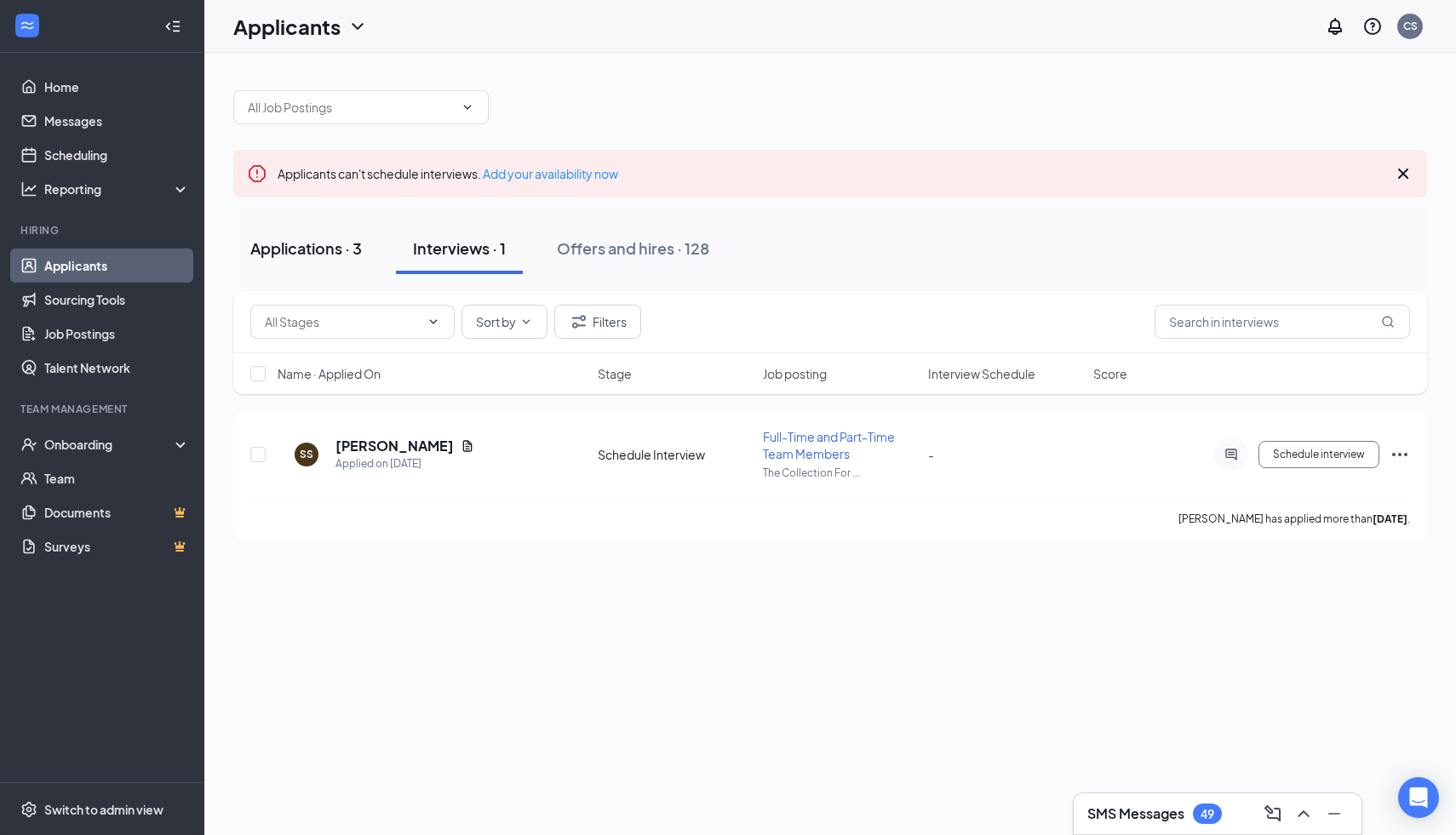
click at [293, 261] on button "Applications · 3" at bounding box center [306, 249] width 146 height 51
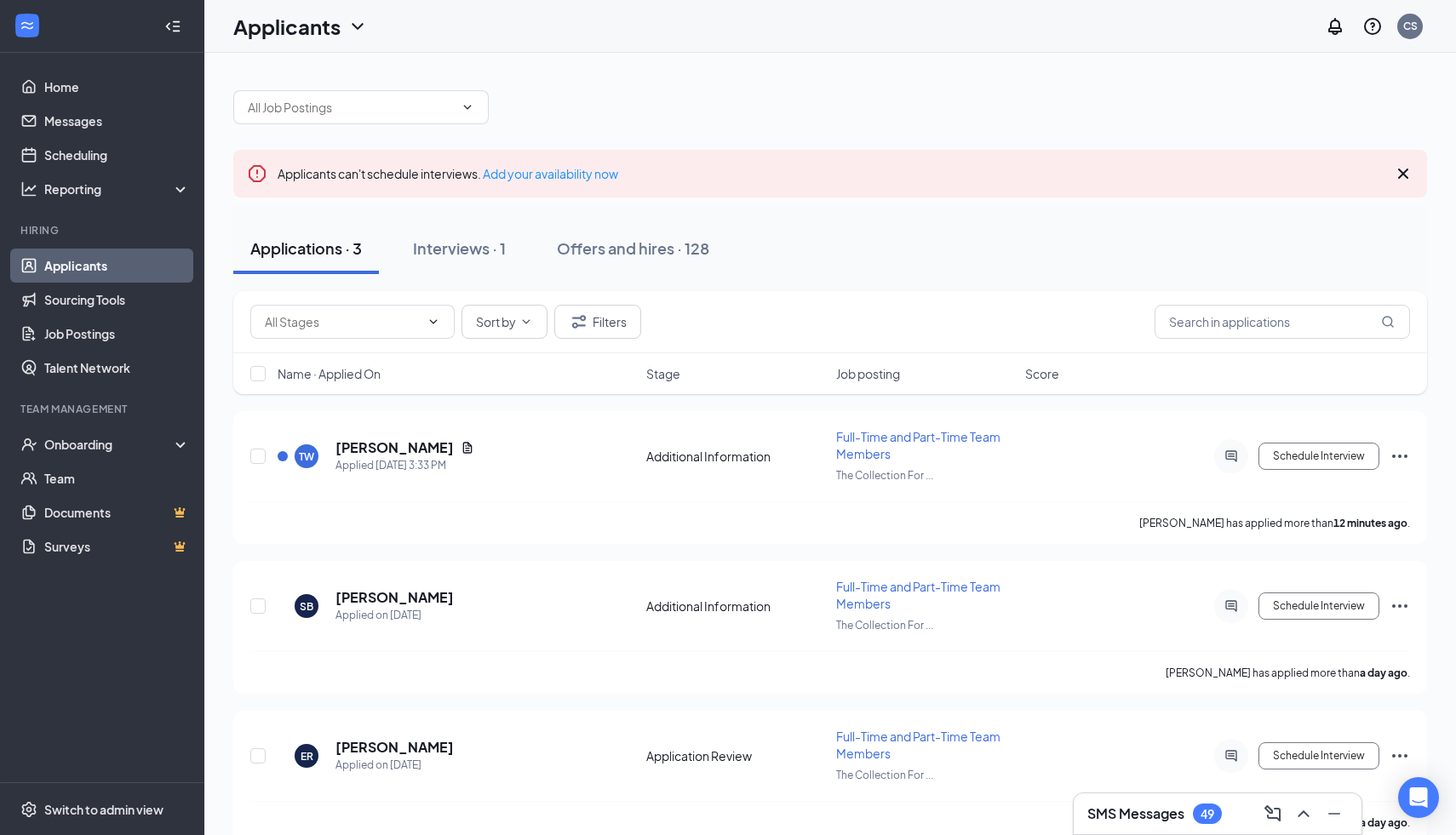
scroll to position [25, 0]
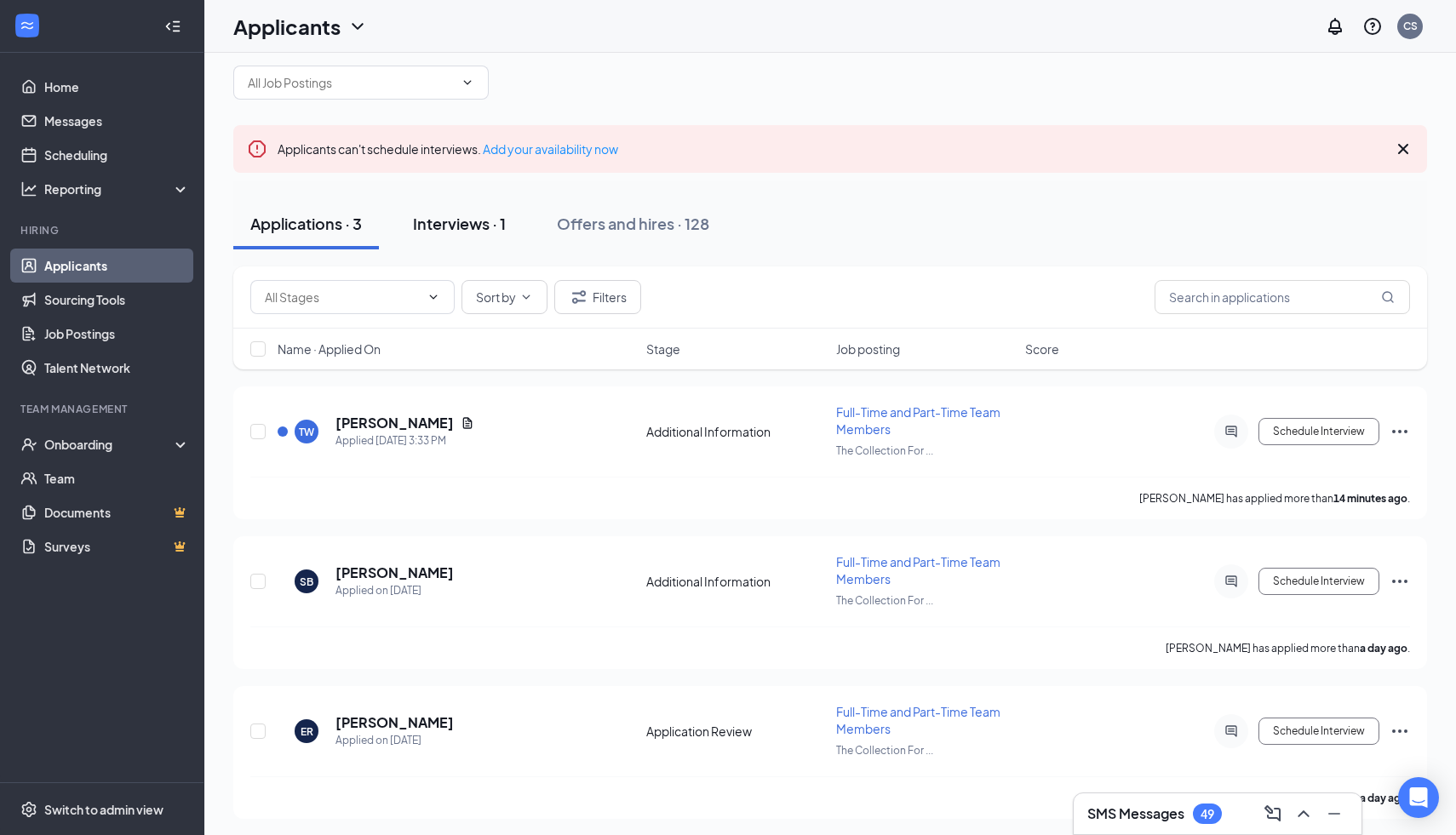
click at [444, 218] on div "Interviews · 1" at bounding box center [459, 223] width 93 height 22
